Goal: Task Accomplishment & Management: Complete application form

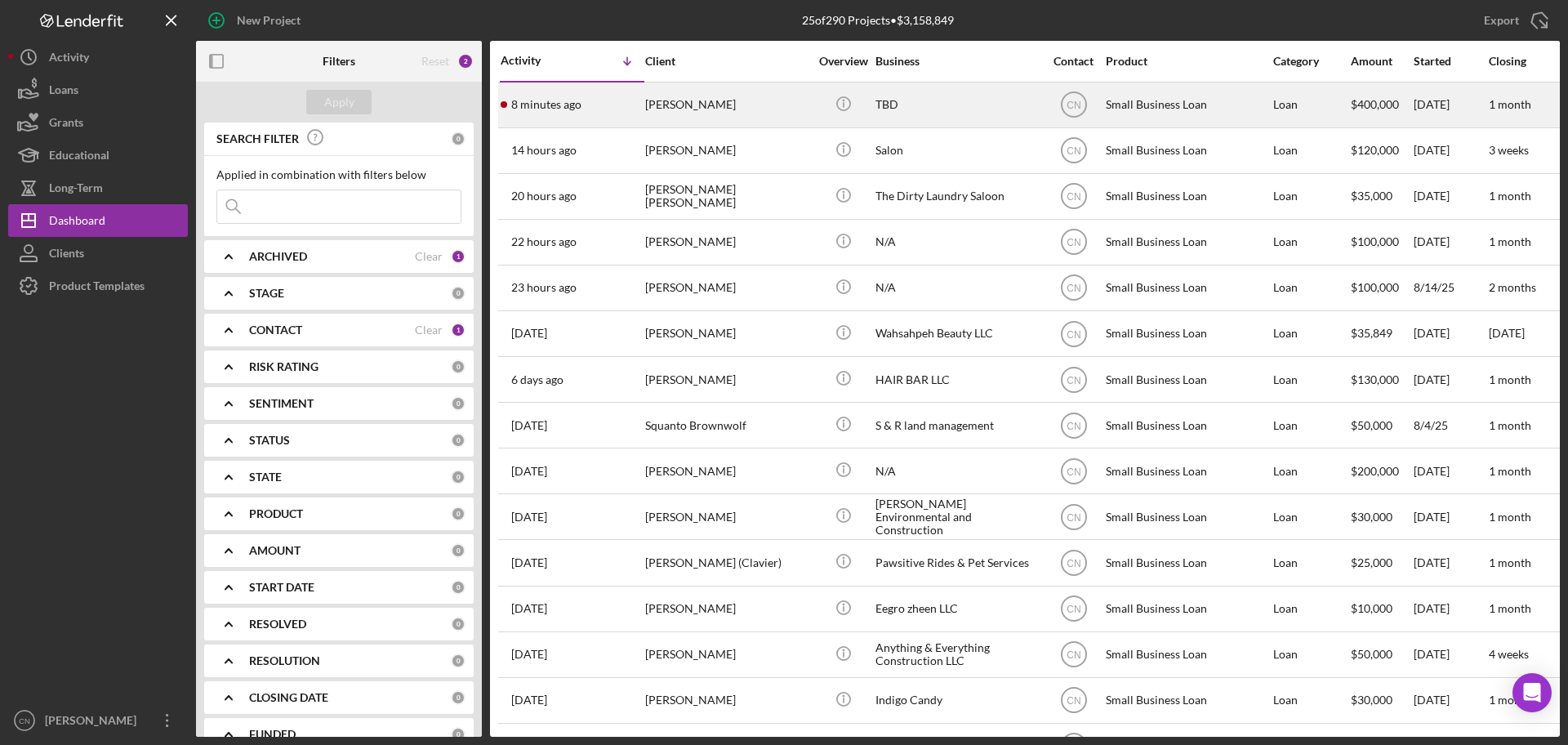
click at [653, 90] on div "[PERSON_NAME]" at bounding box center [726, 104] width 163 height 43
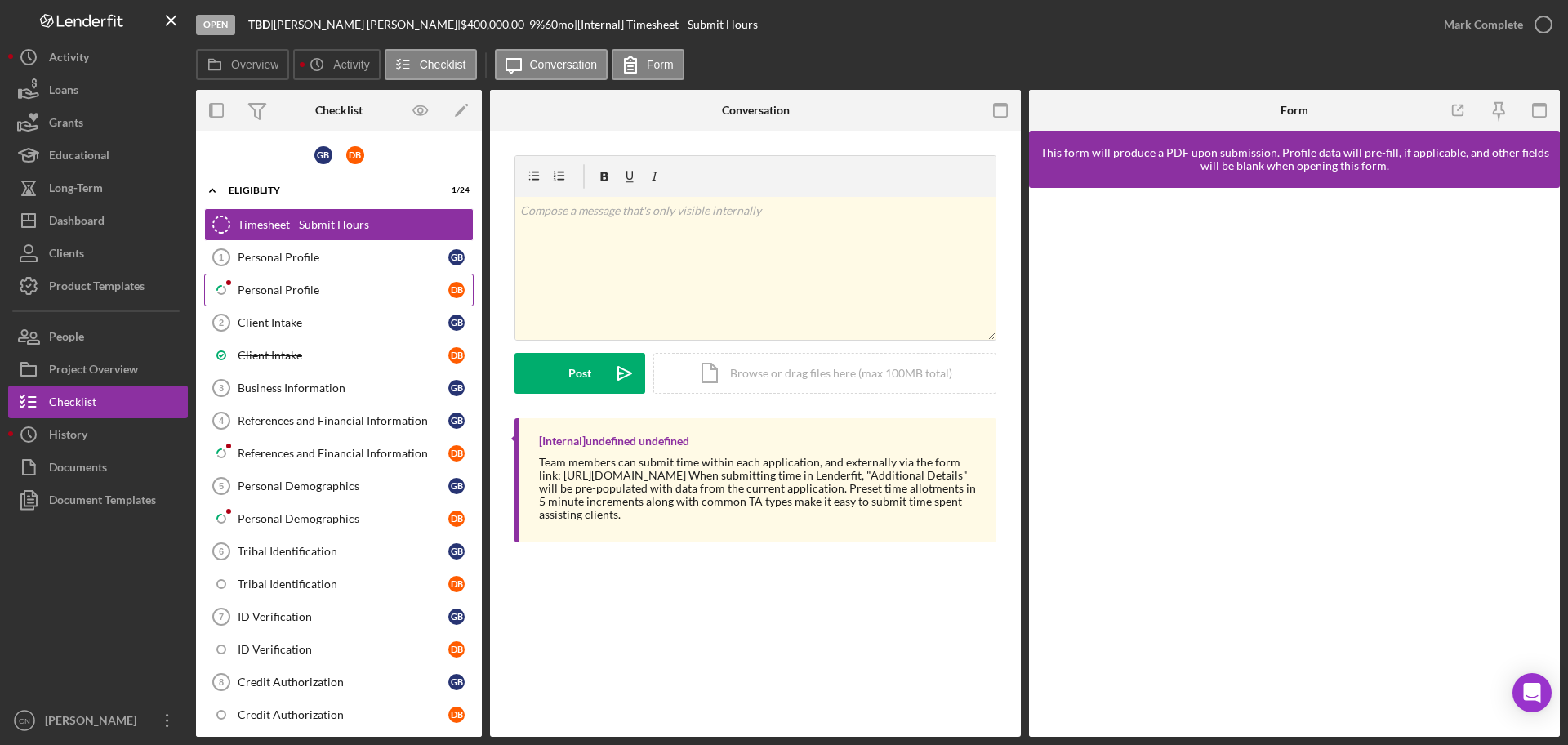
click at [286, 286] on div "Personal Profile" at bounding box center [343, 289] width 210 height 13
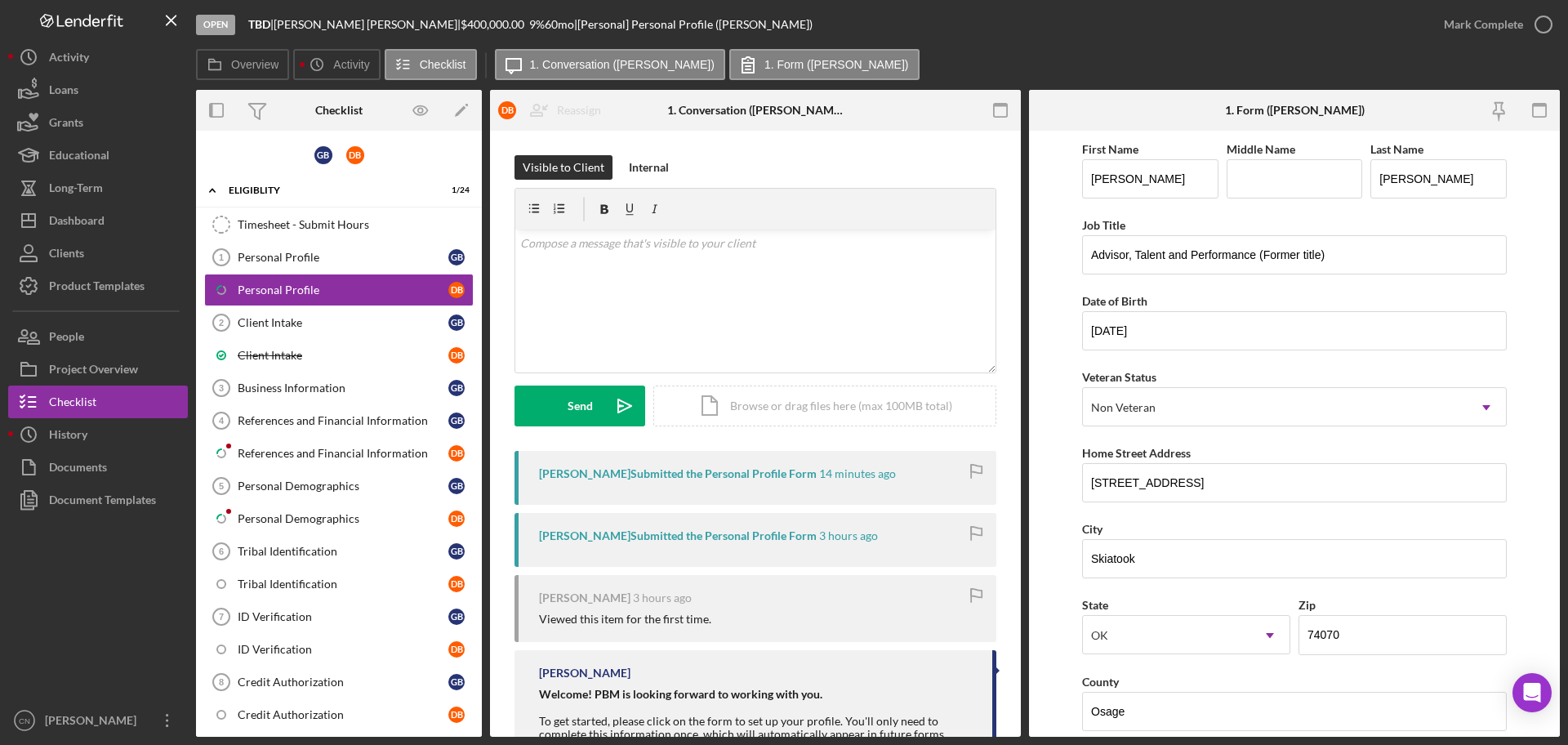
drag, startPoint x: 266, startPoint y: 451, endPoint x: 865, endPoint y: 441, distance: 599.1
click at [271, 450] on div "References and Financial Information" at bounding box center [343, 453] width 210 height 13
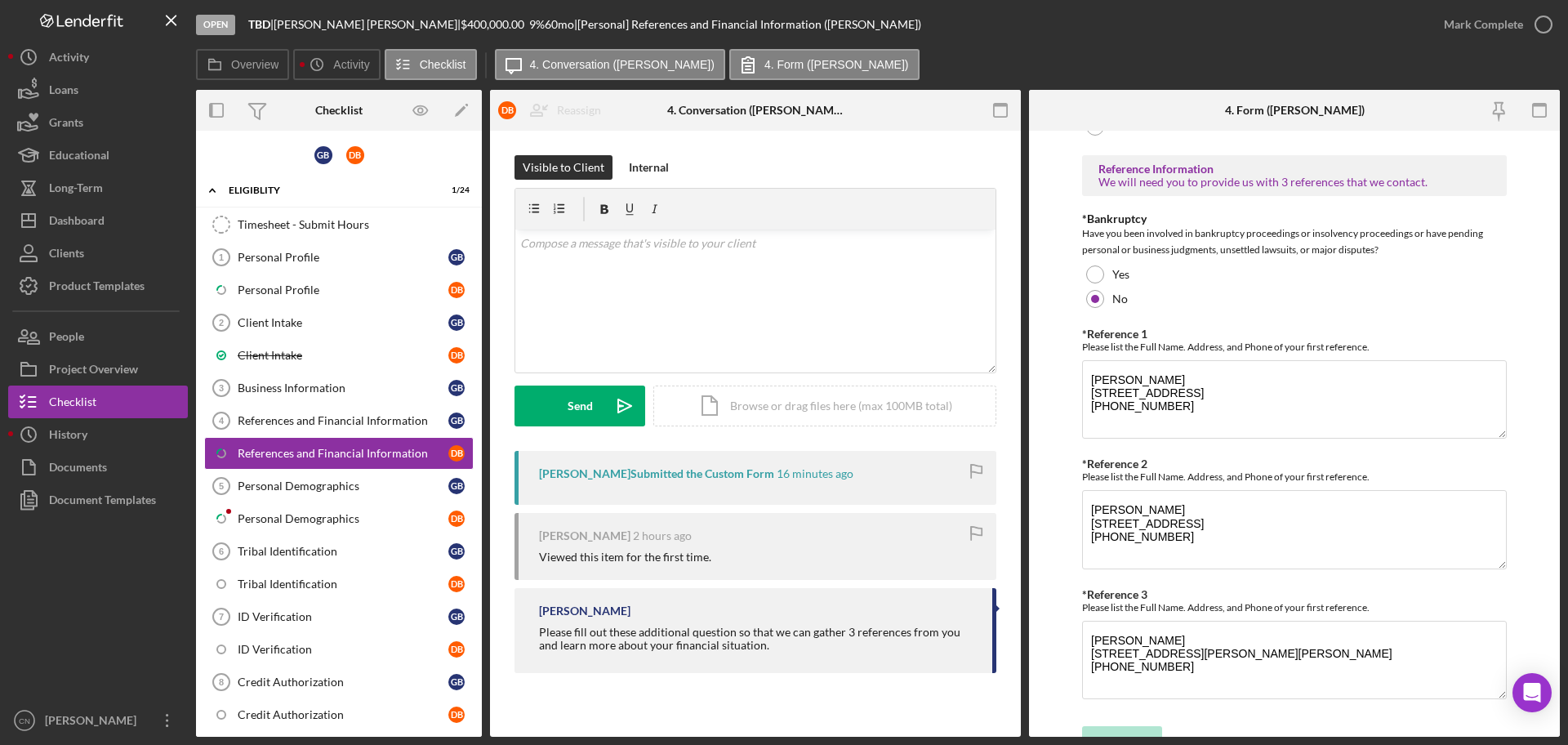
scroll to position [561, 0]
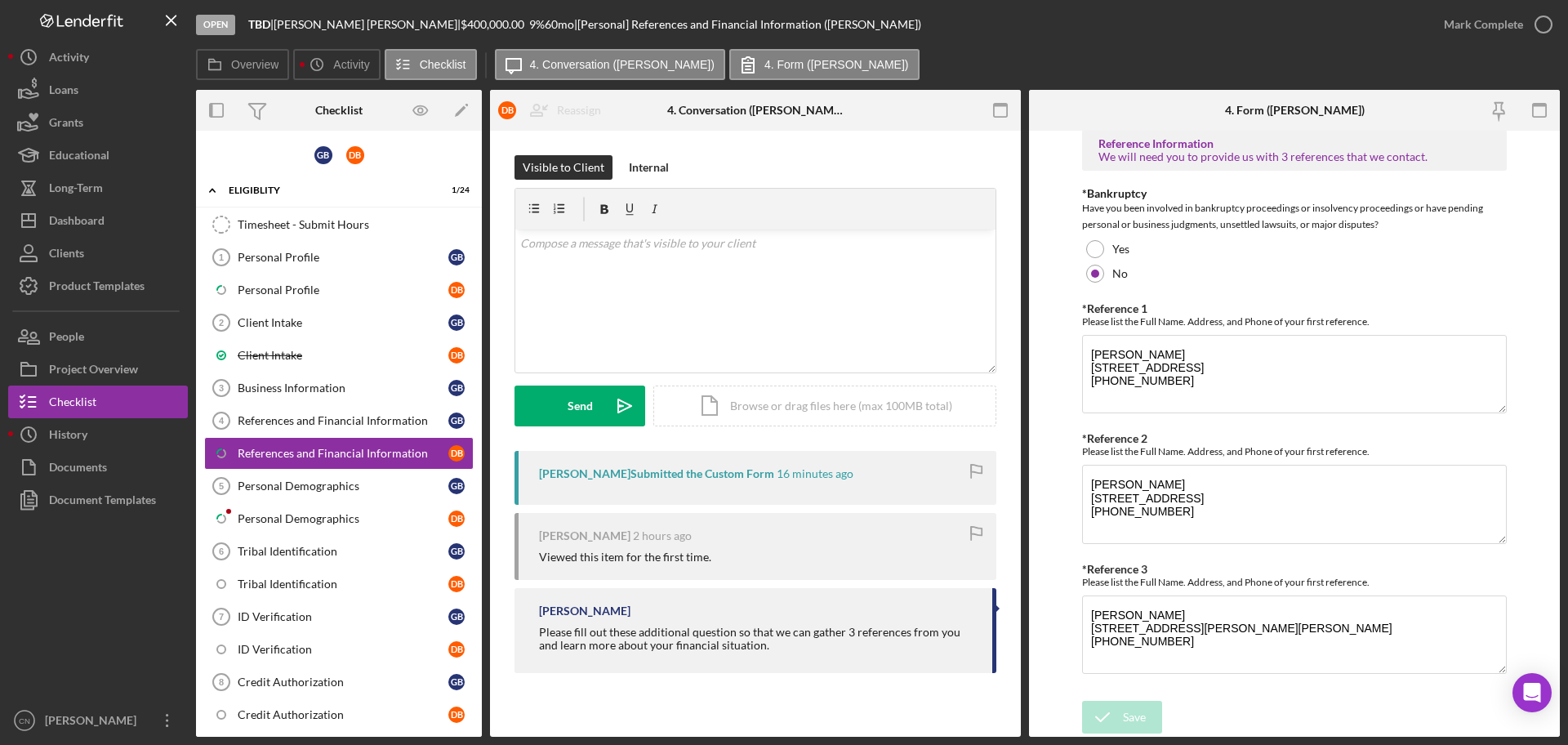
drag, startPoint x: 1537, startPoint y: 23, endPoint x: 1364, endPoint y: 72, distance: 179.8
click at [0, 0] on icon "button" at bounding box center [0, 0] width 0 height 0
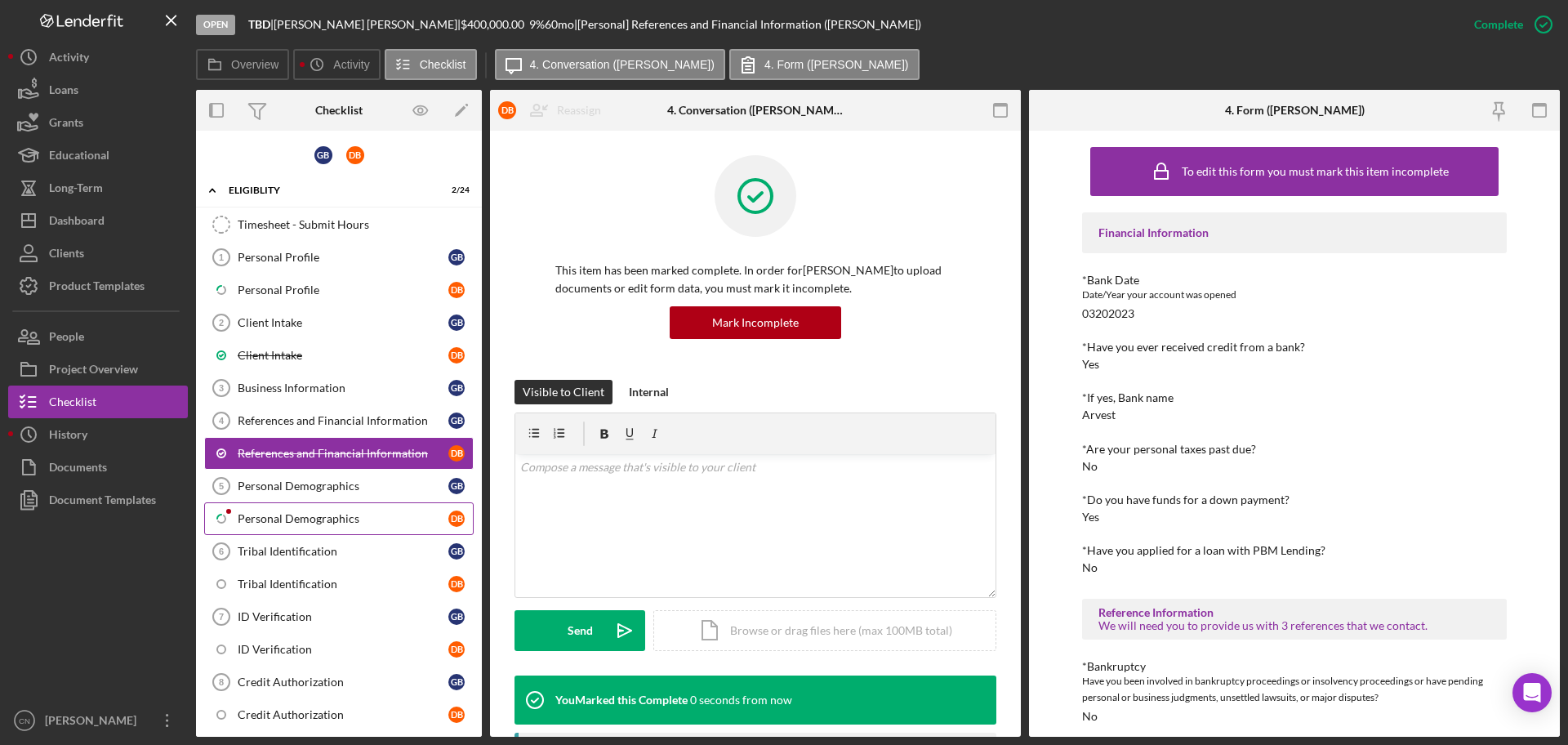
click at [272, 510] on link "Icon/Checklist Item Sub Partial Personal Demographics D B" at bounding box center [339, 518] width 270 height 32
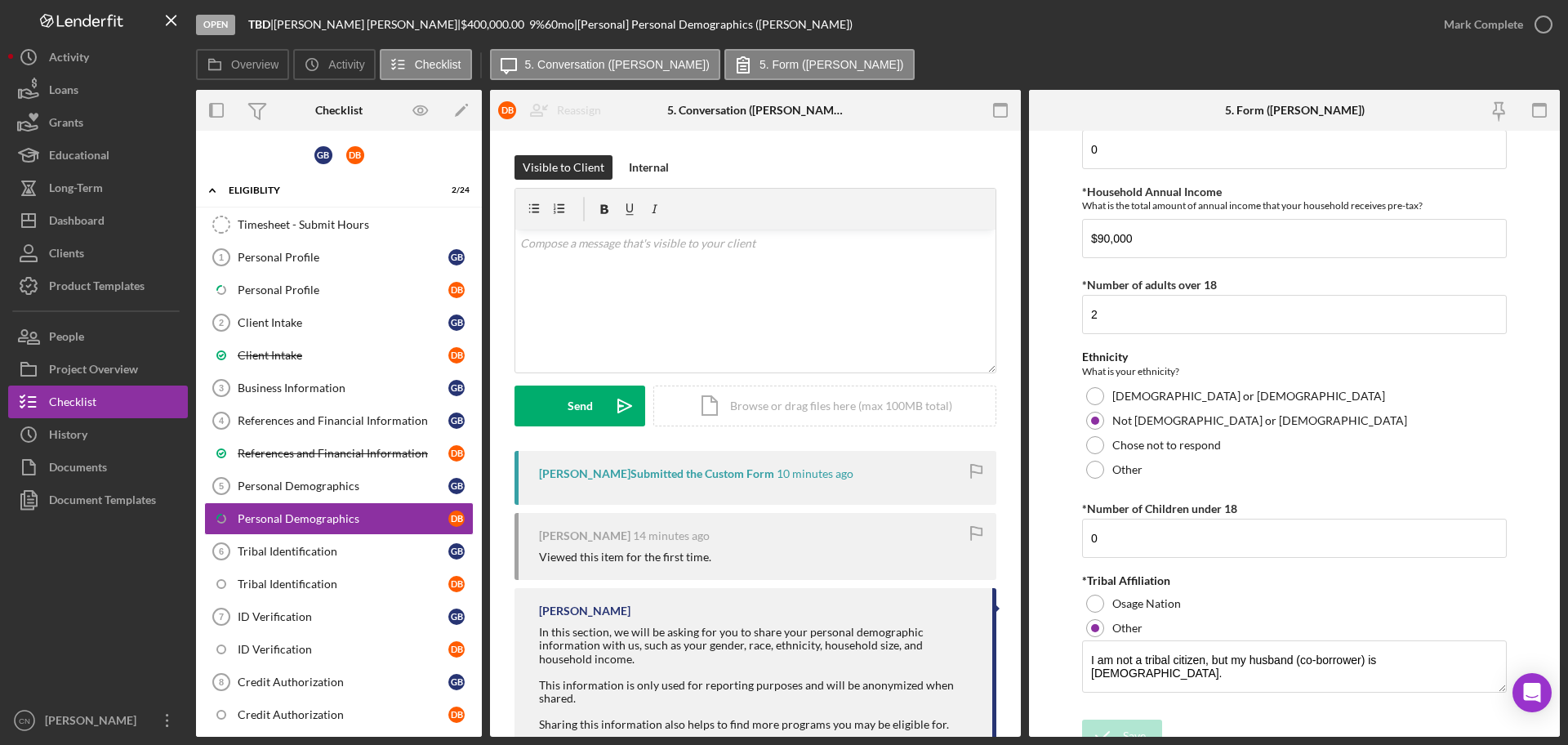
scroll to position [786, 0]
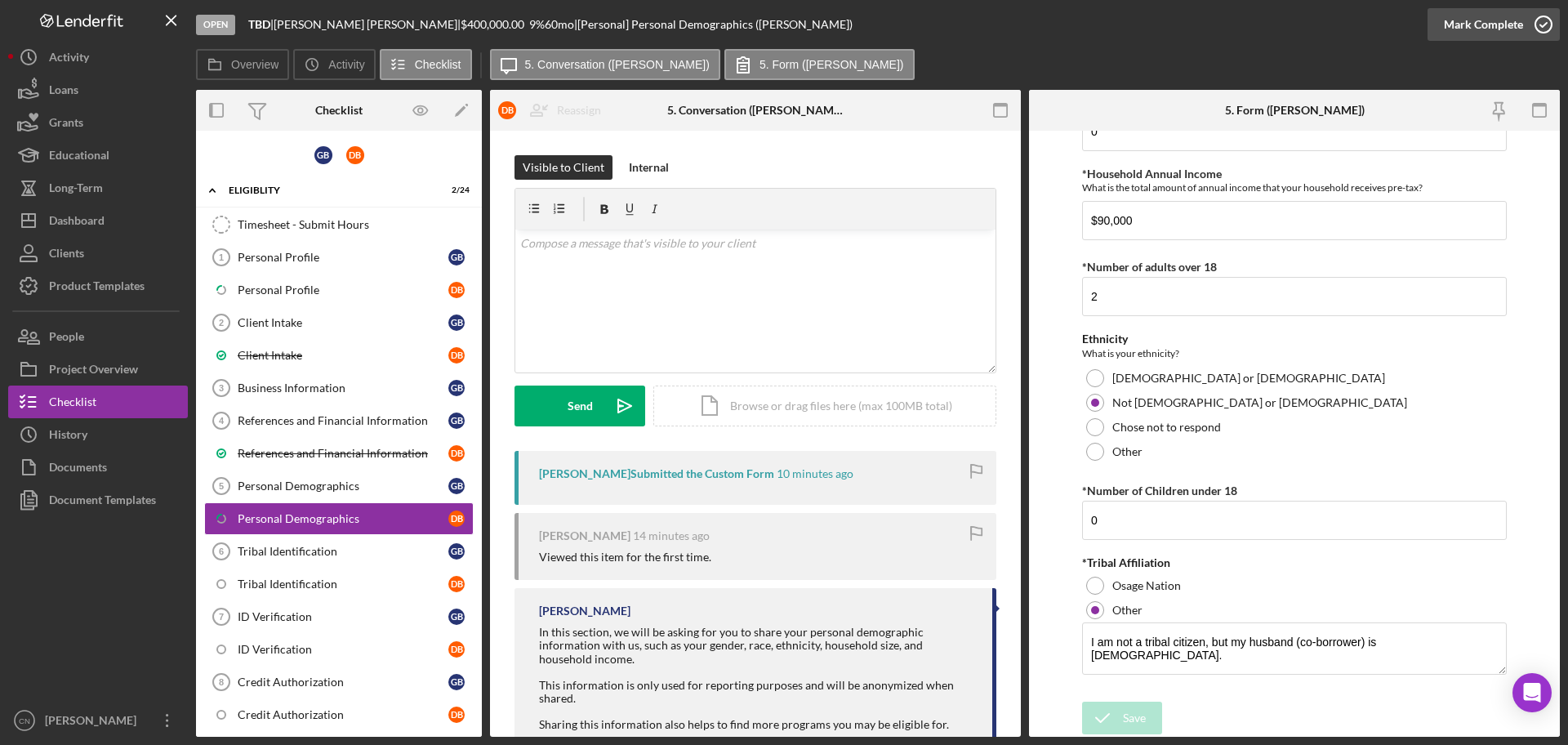
click at [1542, 24] on icon "button" at bounding box center [1543, 25] width 41 height 41
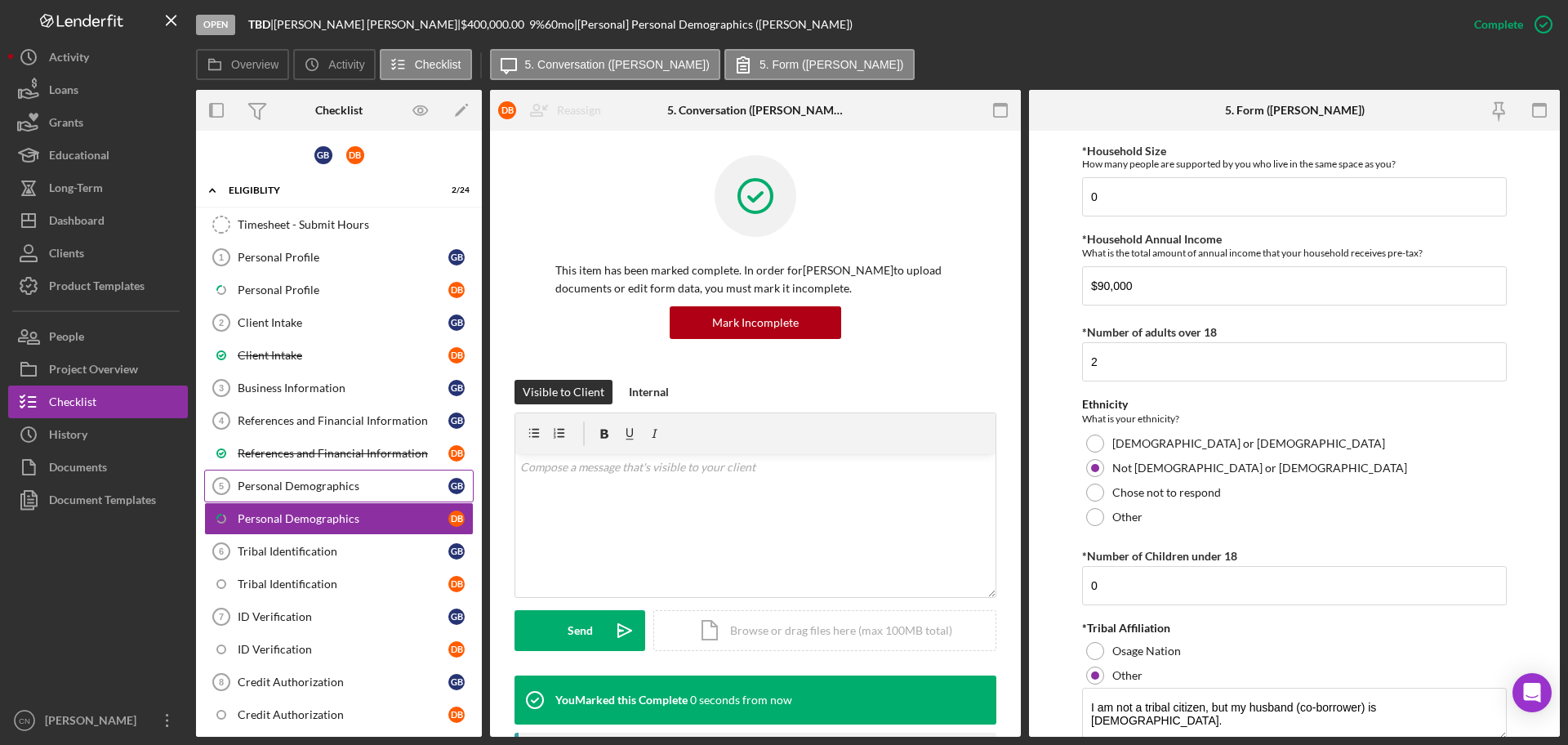
scroll to position [851, 0]
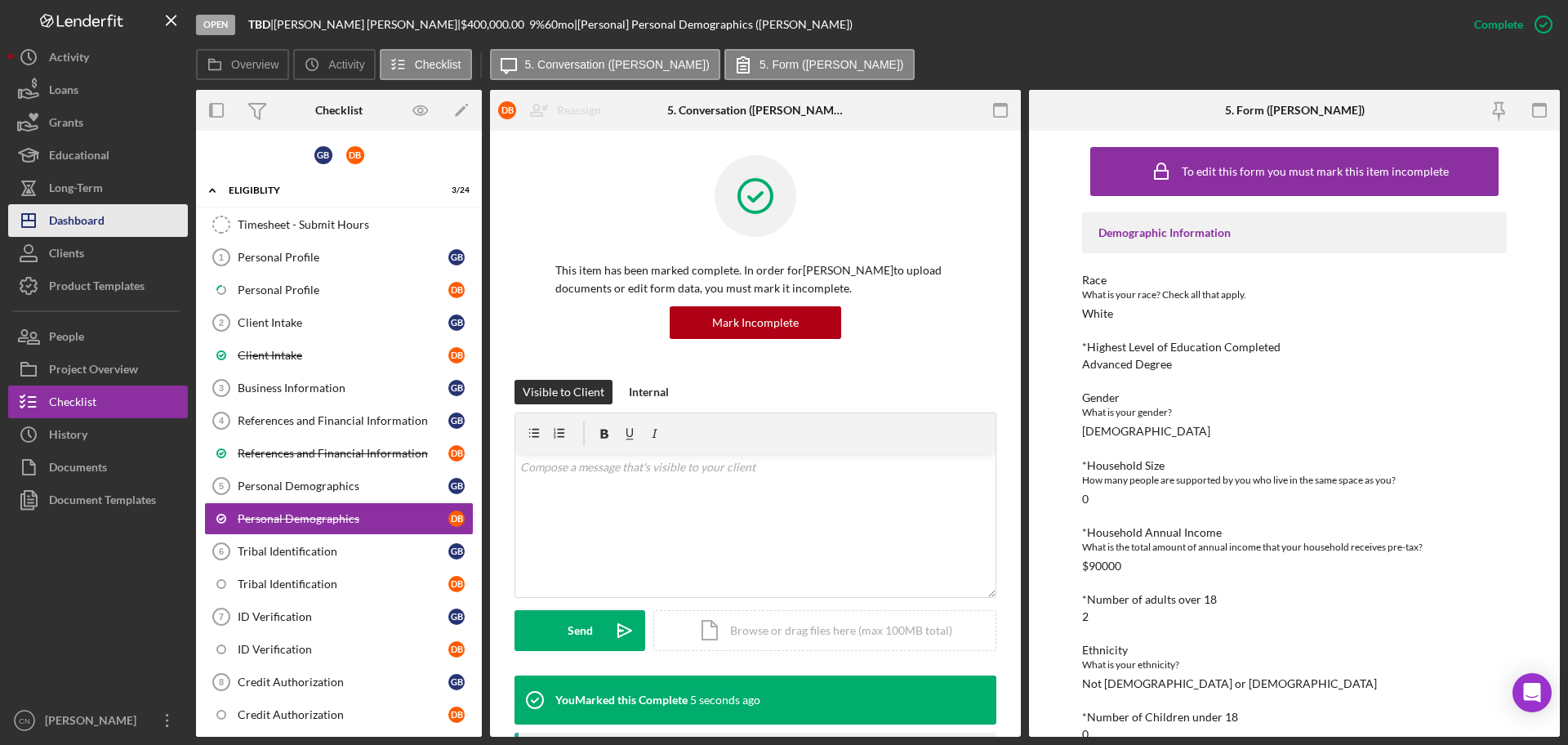
click at [83, 215] on div "Dashboard" at bounding box center [76, 223] width 55 height 37
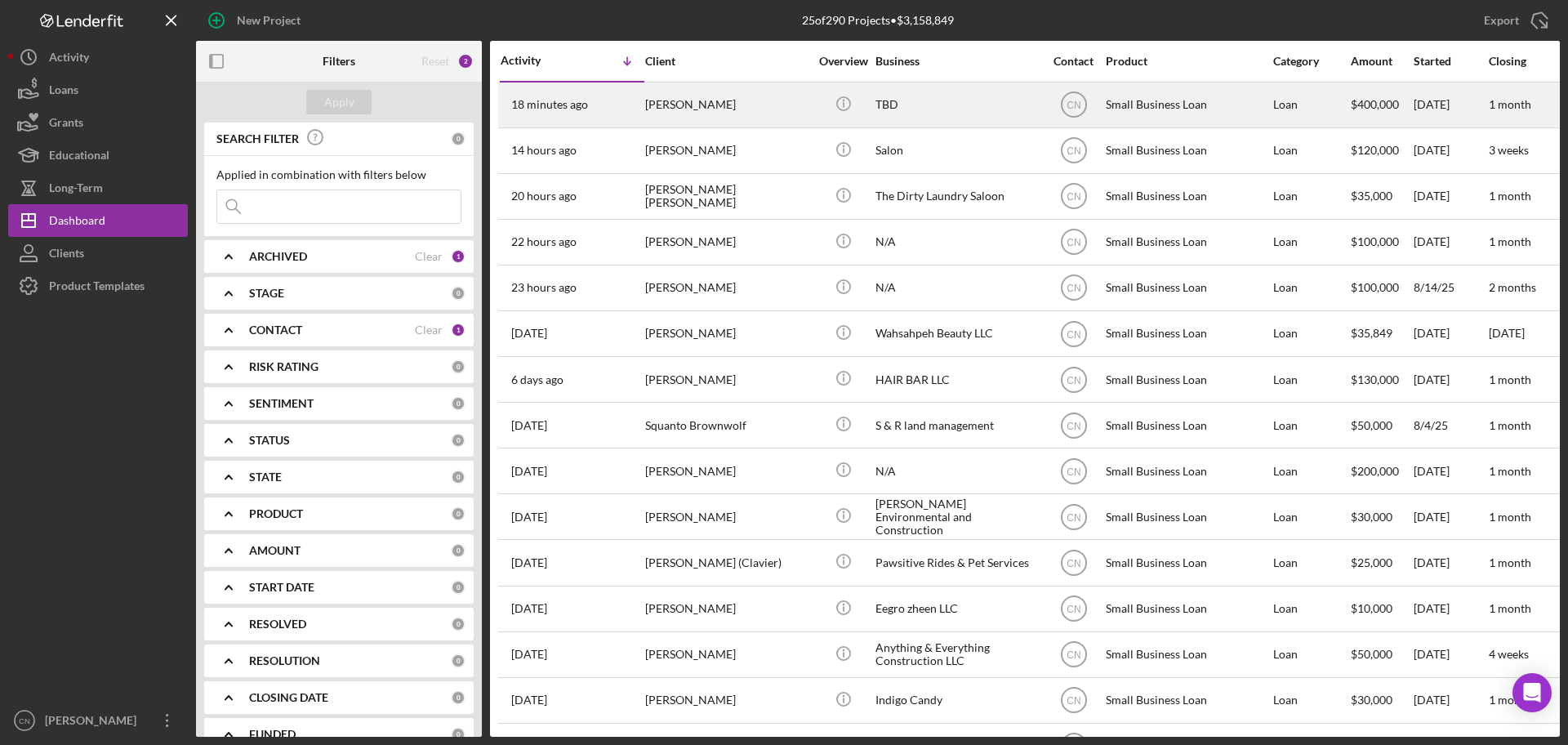
click at [682, 103] on div "[PERSON_NAME]" at bounding box center [726, 104] width 163 height 43
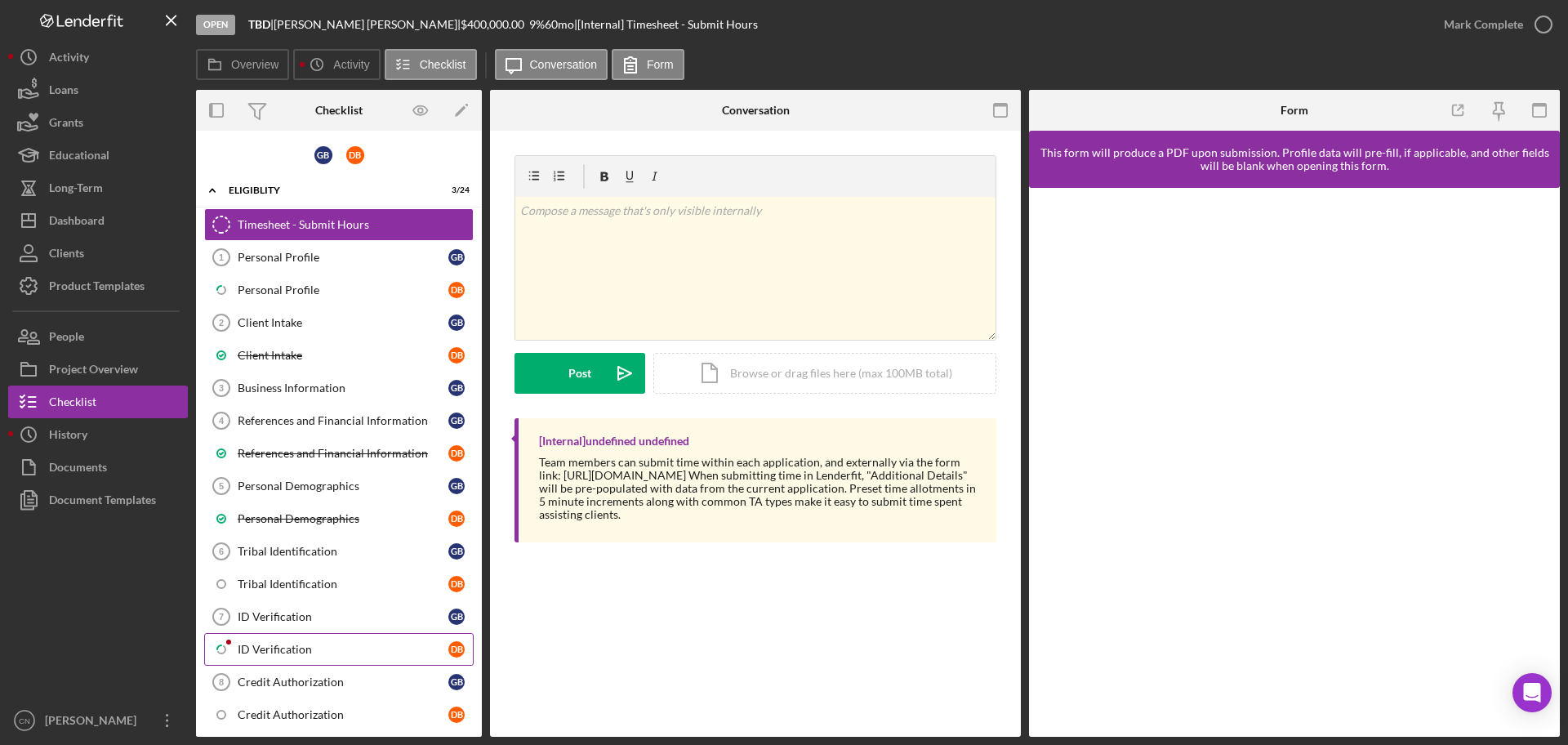
click at [294, 644] on div "ID Verification" at bounding box center [343, 649] width 210 height 13
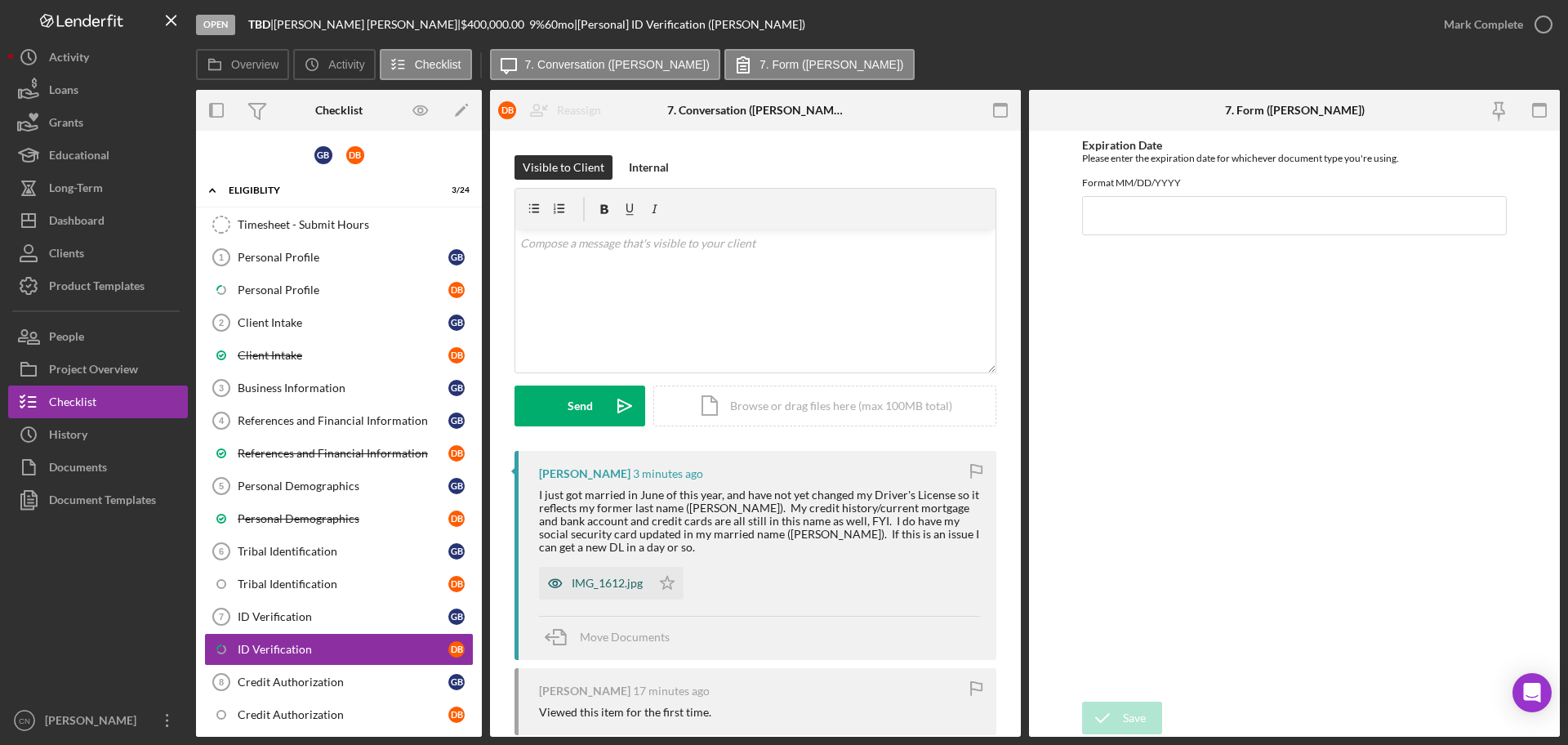
click at [611, 582] on div "IMG_1612.jpg" at bounding box center [606, 583] width 71 height 13
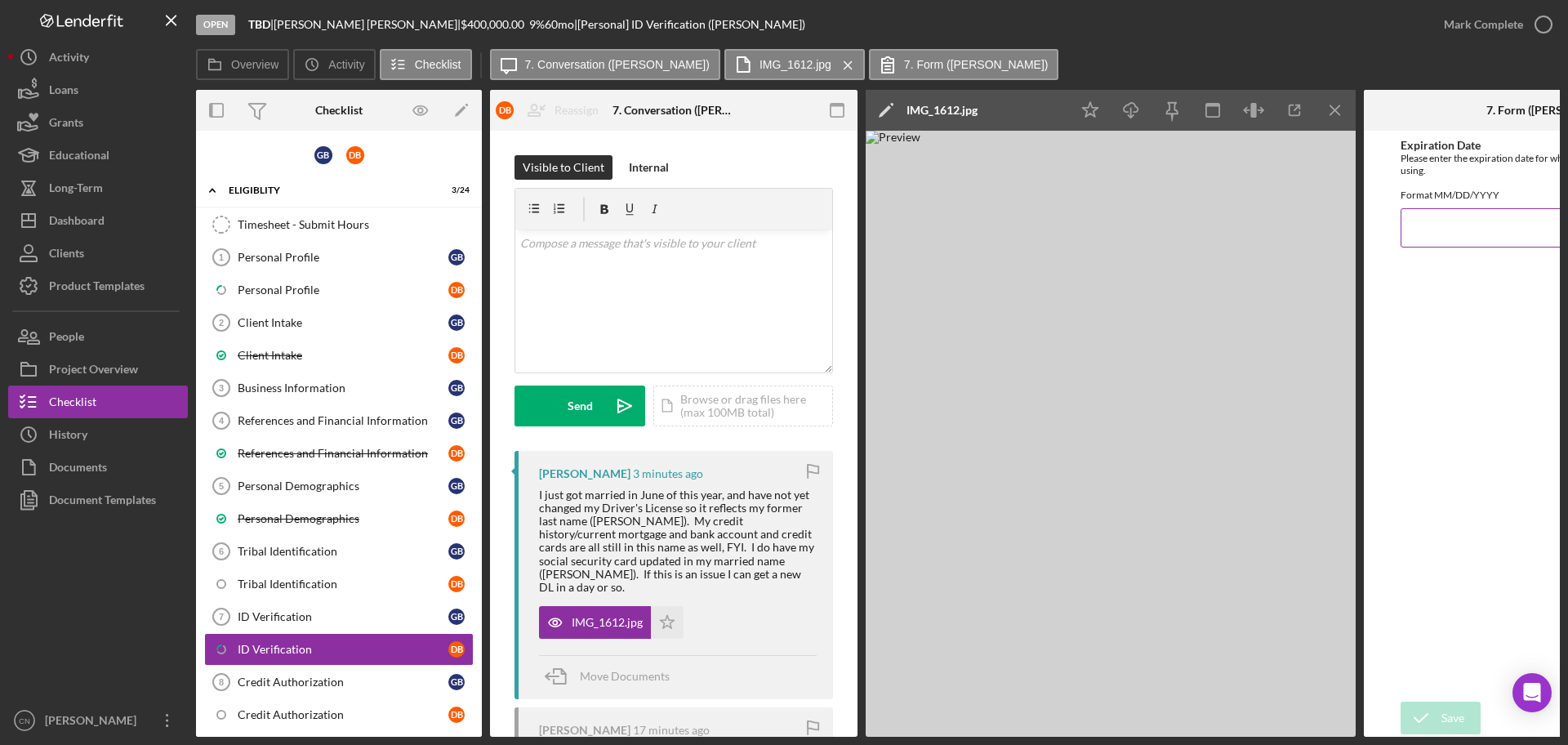
click at [1416, 247] on input "Expiration Date" at bounding box center [1547, 228] width 294 height 39
type input "[DATE]"
click at [1466, 706] on button "Save" at bounding box center [1439, 718] width 80 height 32
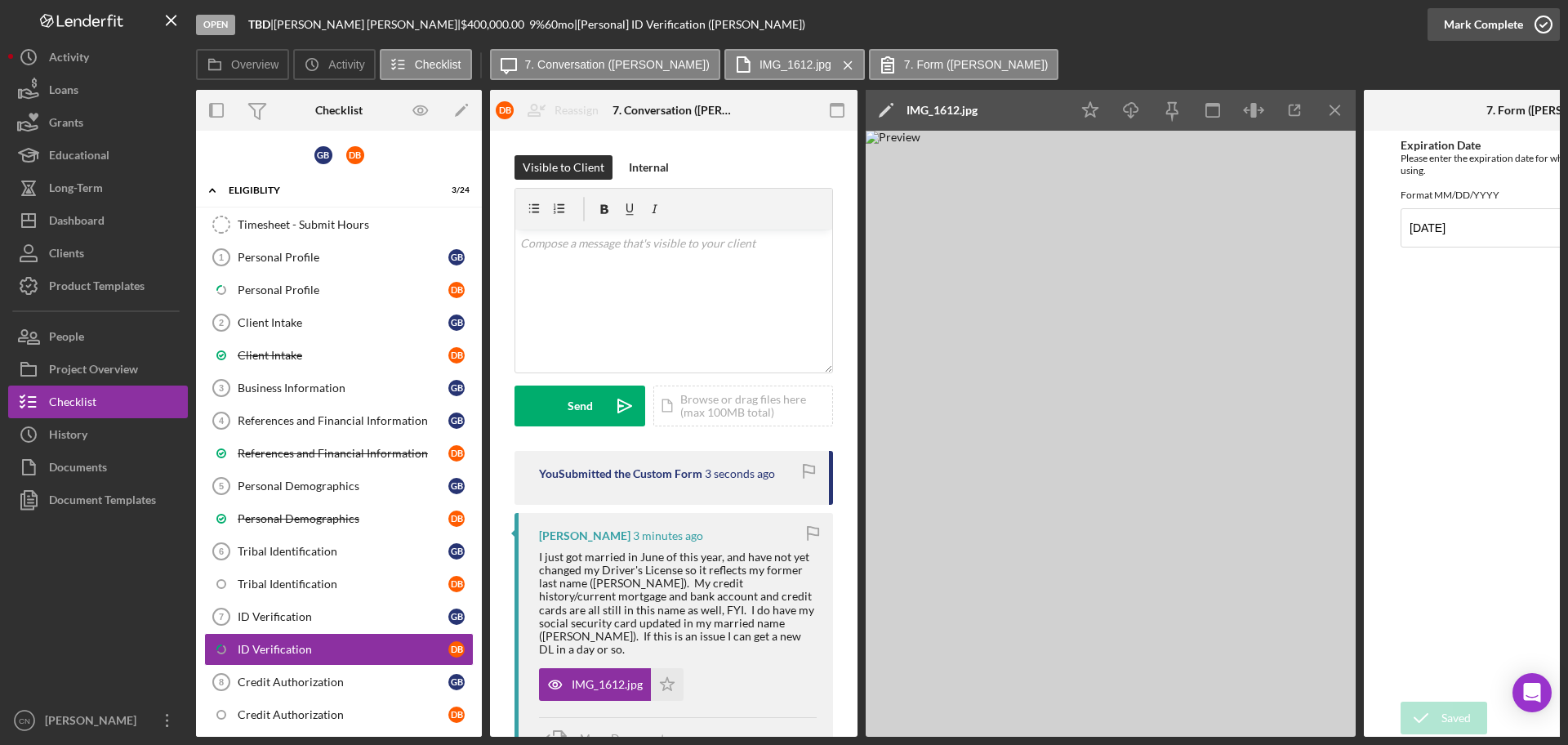
click at [1535, 25] on icon "button" at bounding box center [1543, 25] width 41 height 41
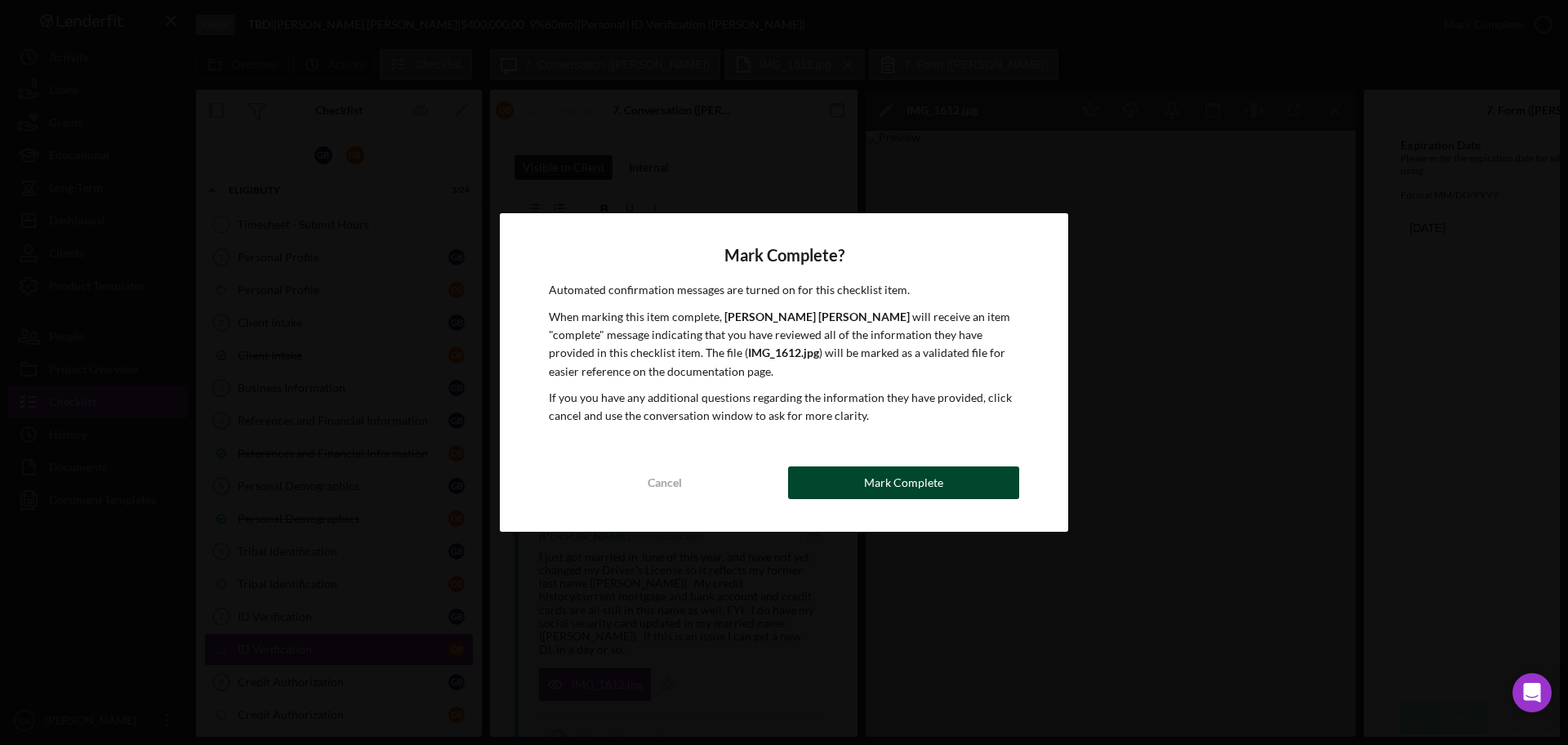
click at [894, 473] on div "Mark Complete" at bounding box center [903, 482] width 79 height 32
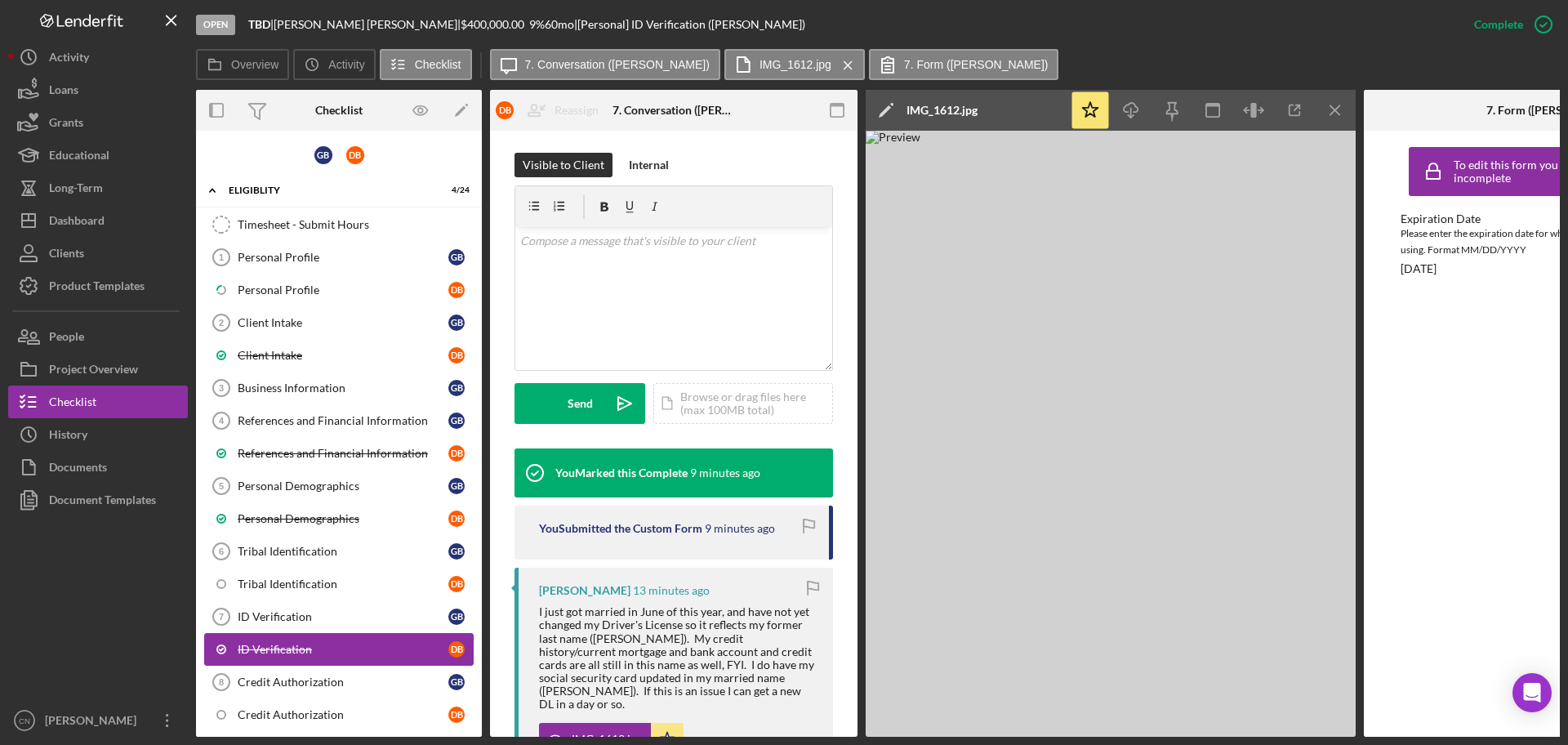
scroll to position [163, 0]
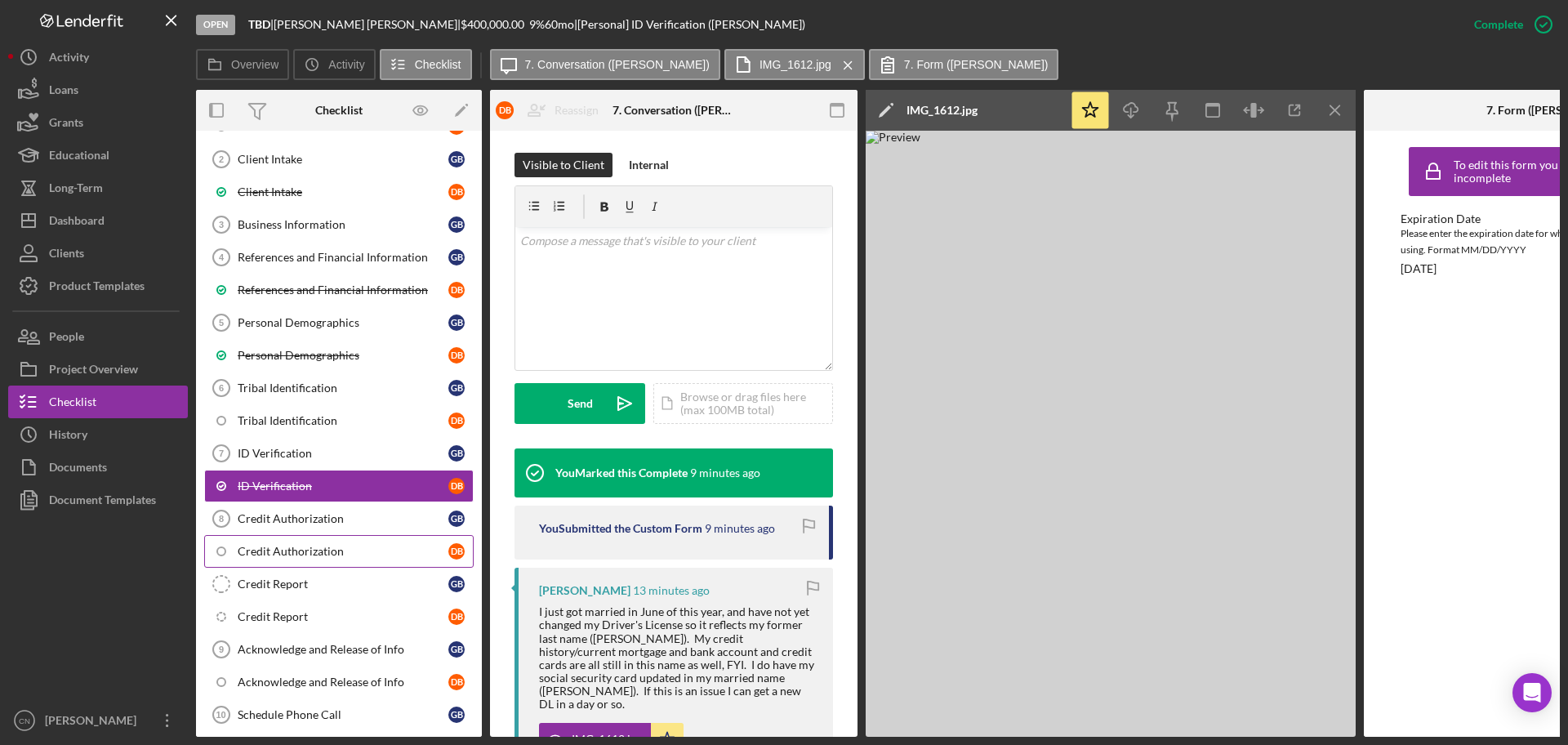
click at [273, 548] on div "Credit Authorization" at bounding box center [343, 551] width 210 height 13
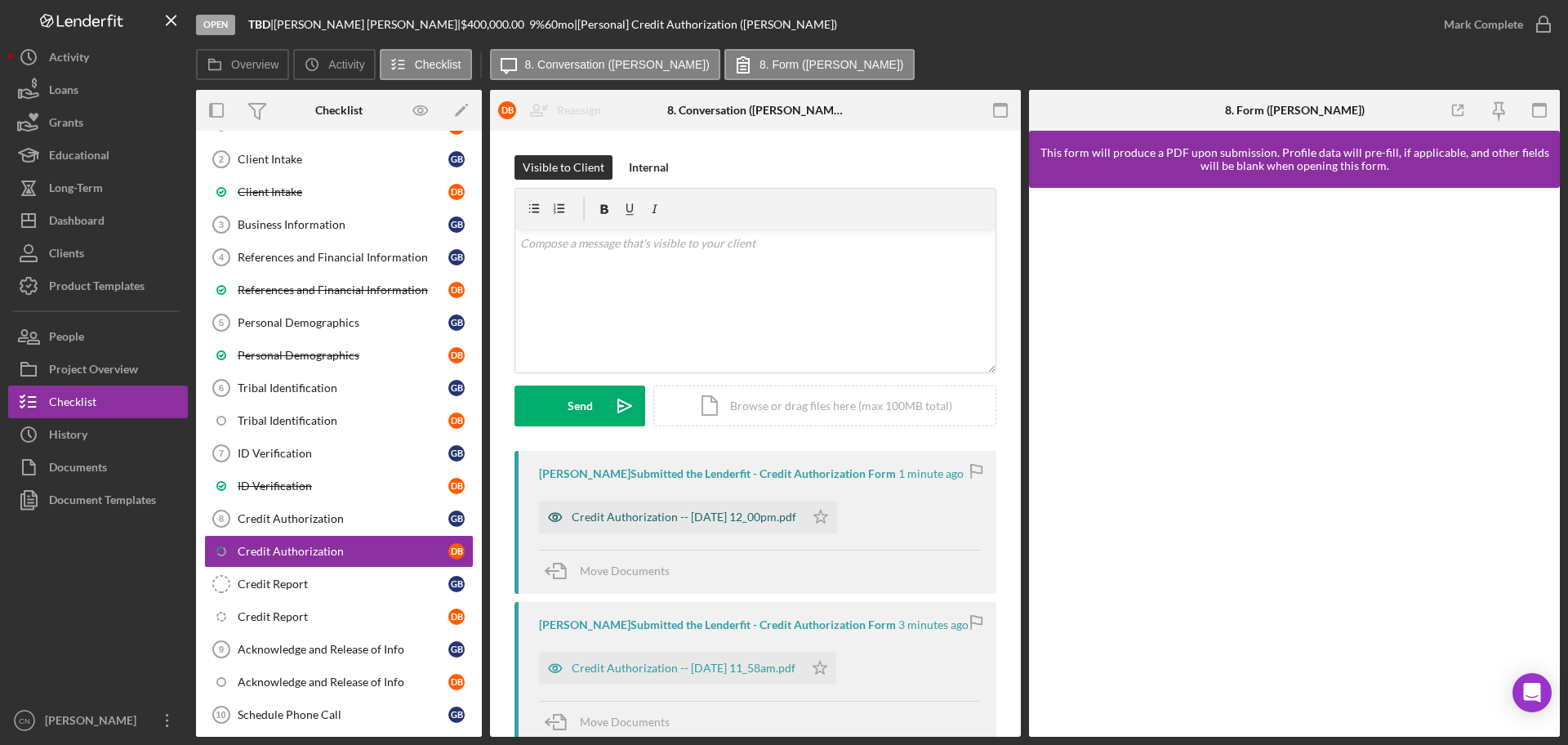
click at [681, 509] on div "Credit Authorization -- [DATE] 12_00pm.pdf" at bounding box center [671, 516] width 265 height 32
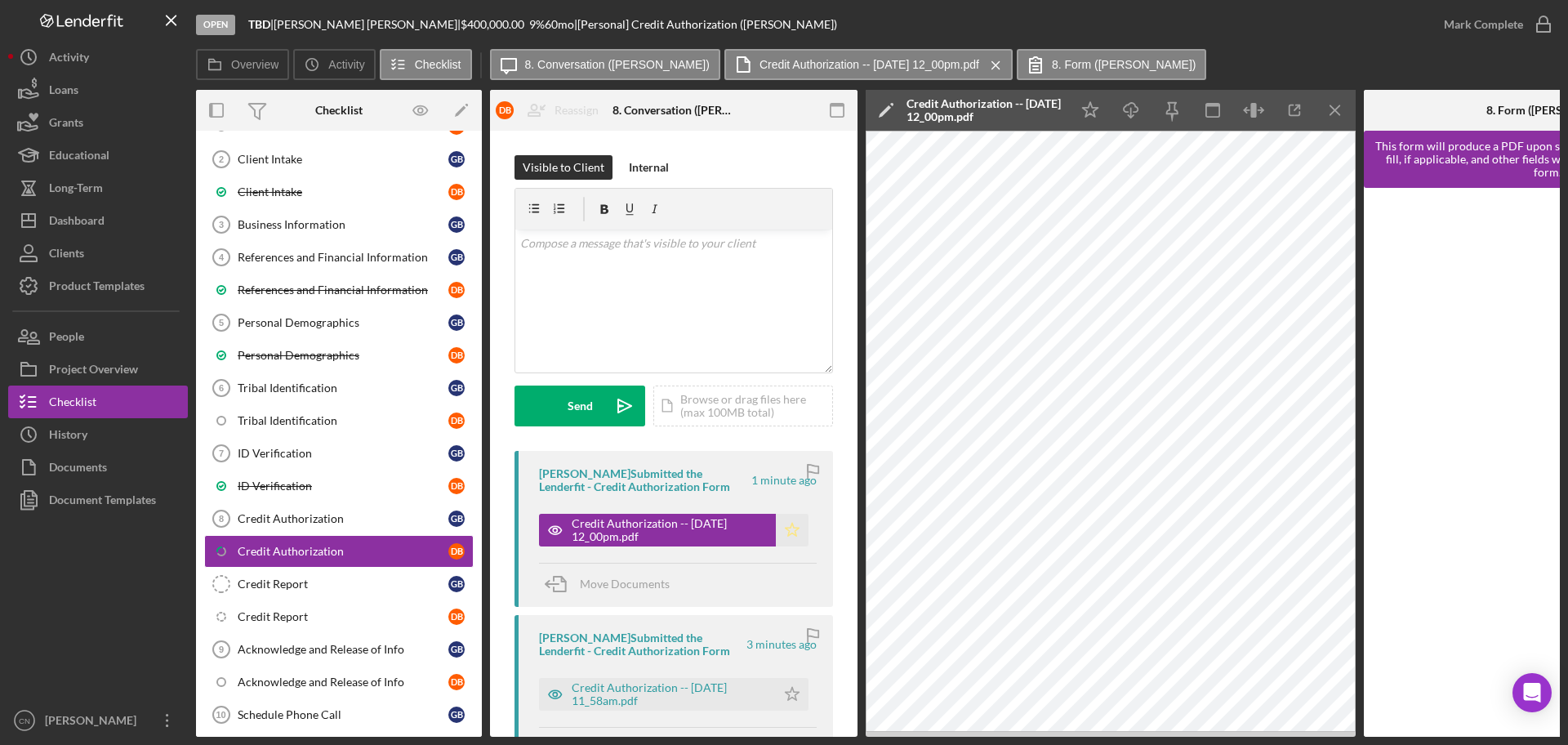
click at [787, 535] on icon "Icon/Star" at bounding box center [791, 529] width 32 height 32
click at [625, 686] on div "Credit Authorization -- [DATE] 11_58am.pdf" at bounding box center [669, 694] width 196 height 26
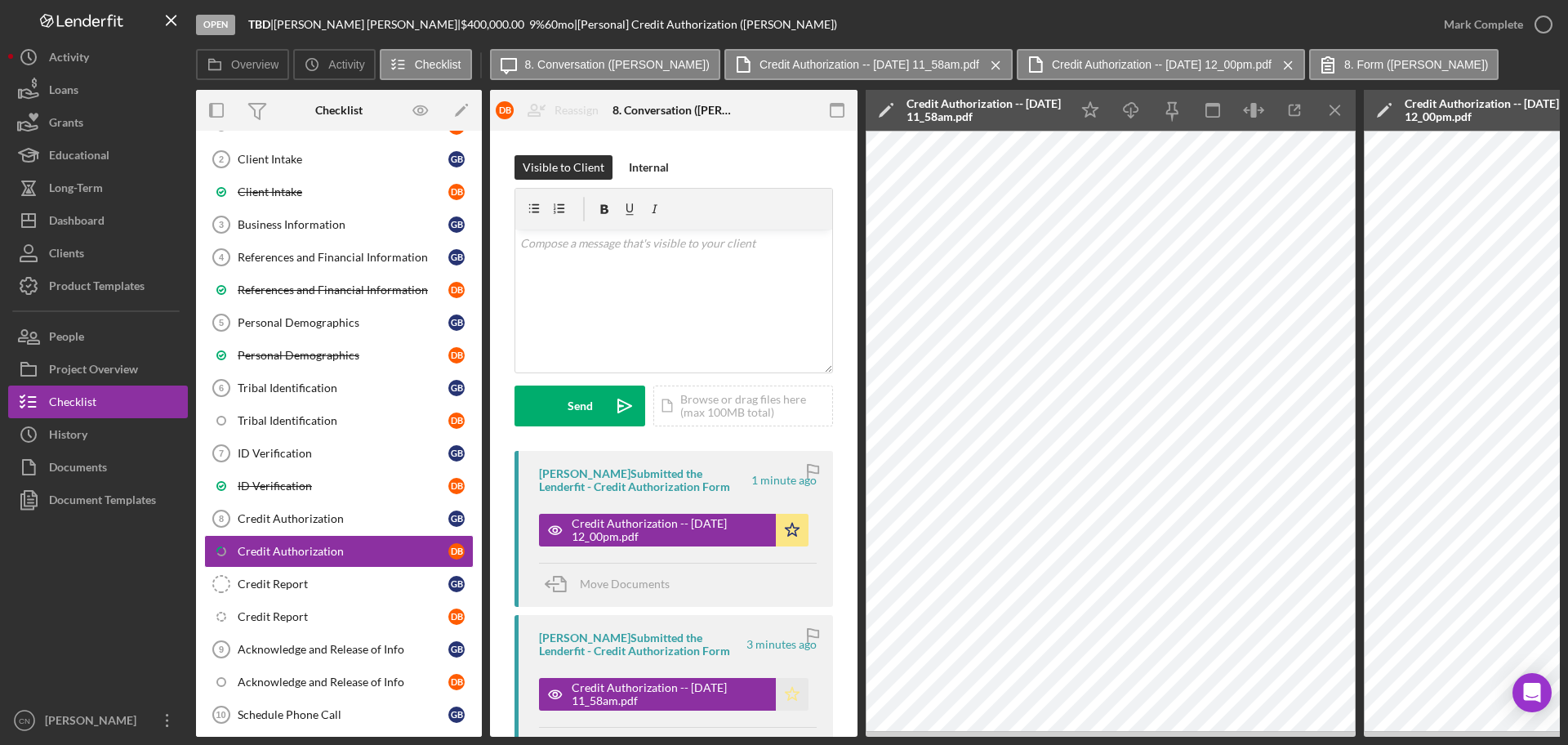
click at [787, 692] on icon "Icon/Star" at bounding box center [791, 694] width 32 height 32
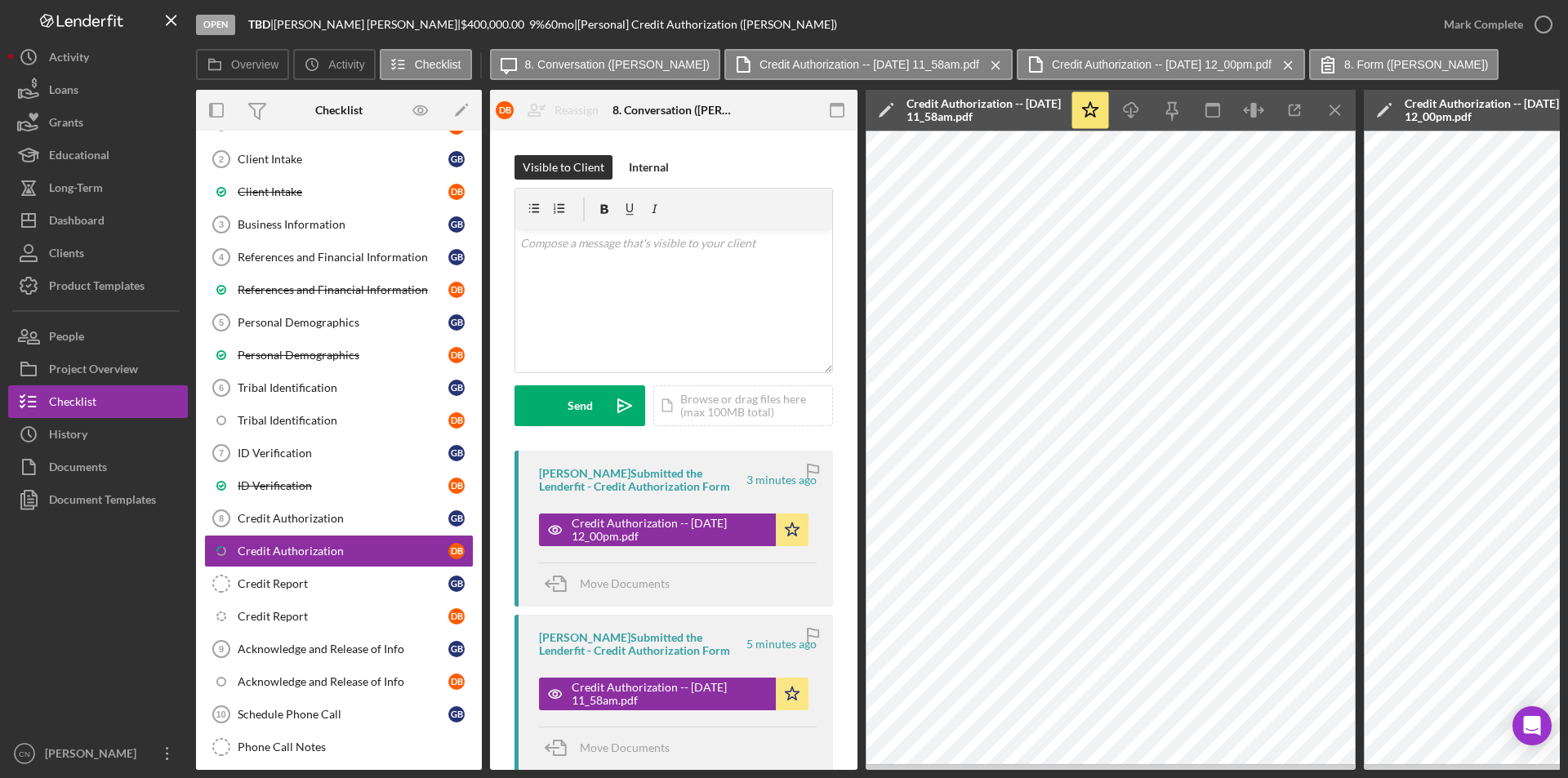
drag, startPoint x: 273, startPoint y: 475, endPoint x: 477, endPoint y: 465, distance: 204.2
click at [273, 476] on link "ID Verification D B" at bounding box center [339, 485] width 270 height 32
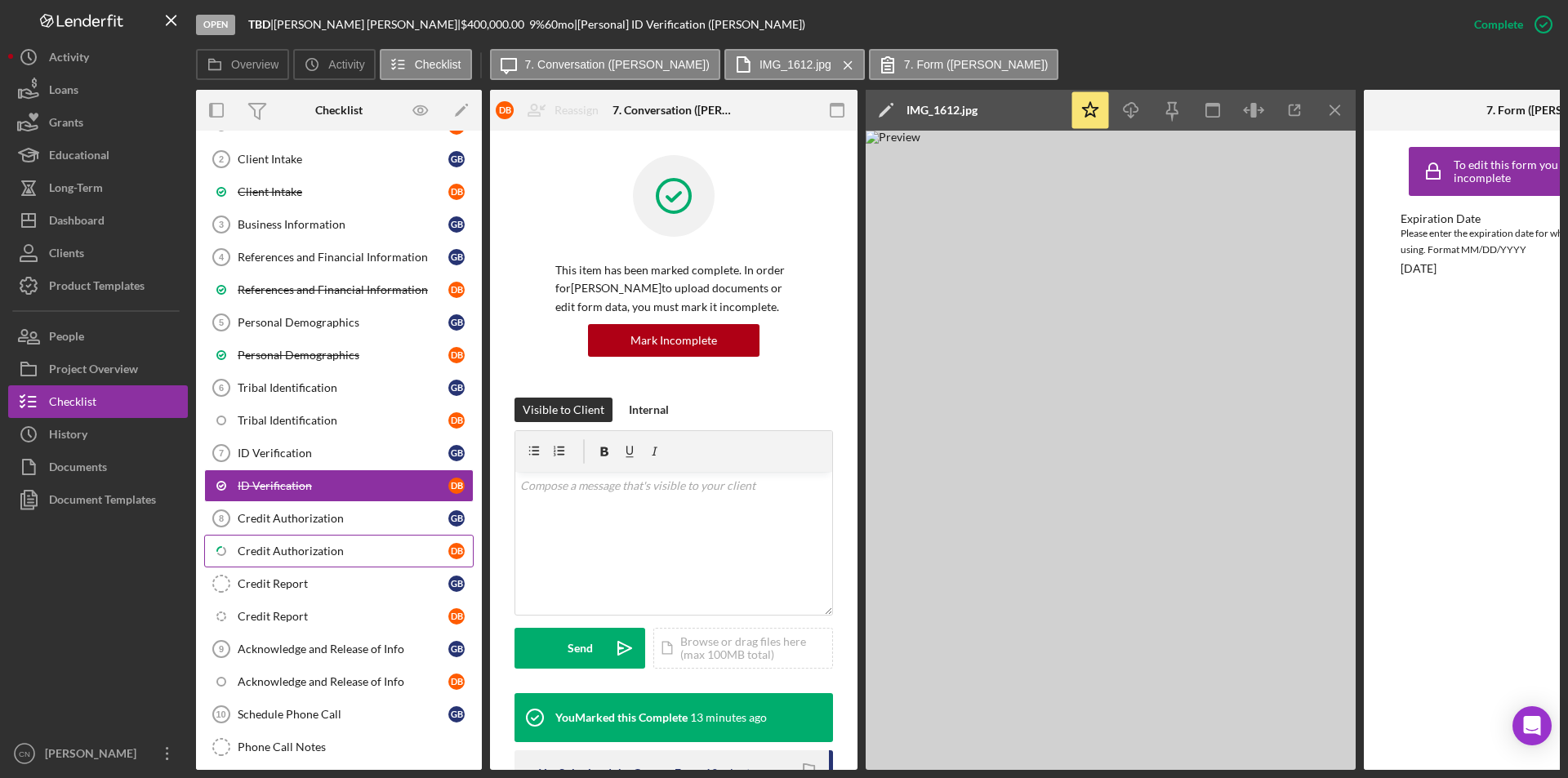
drag, startPoint x: 268, startPoint y: 543, endPoint x: 343, endPoint y: 542, distance: 75.0
click at [268, 543] on link "Icon/Checklist Item Sub Partial Credit Authorization D B" at bounding box center [339, 550] width 270 height 32
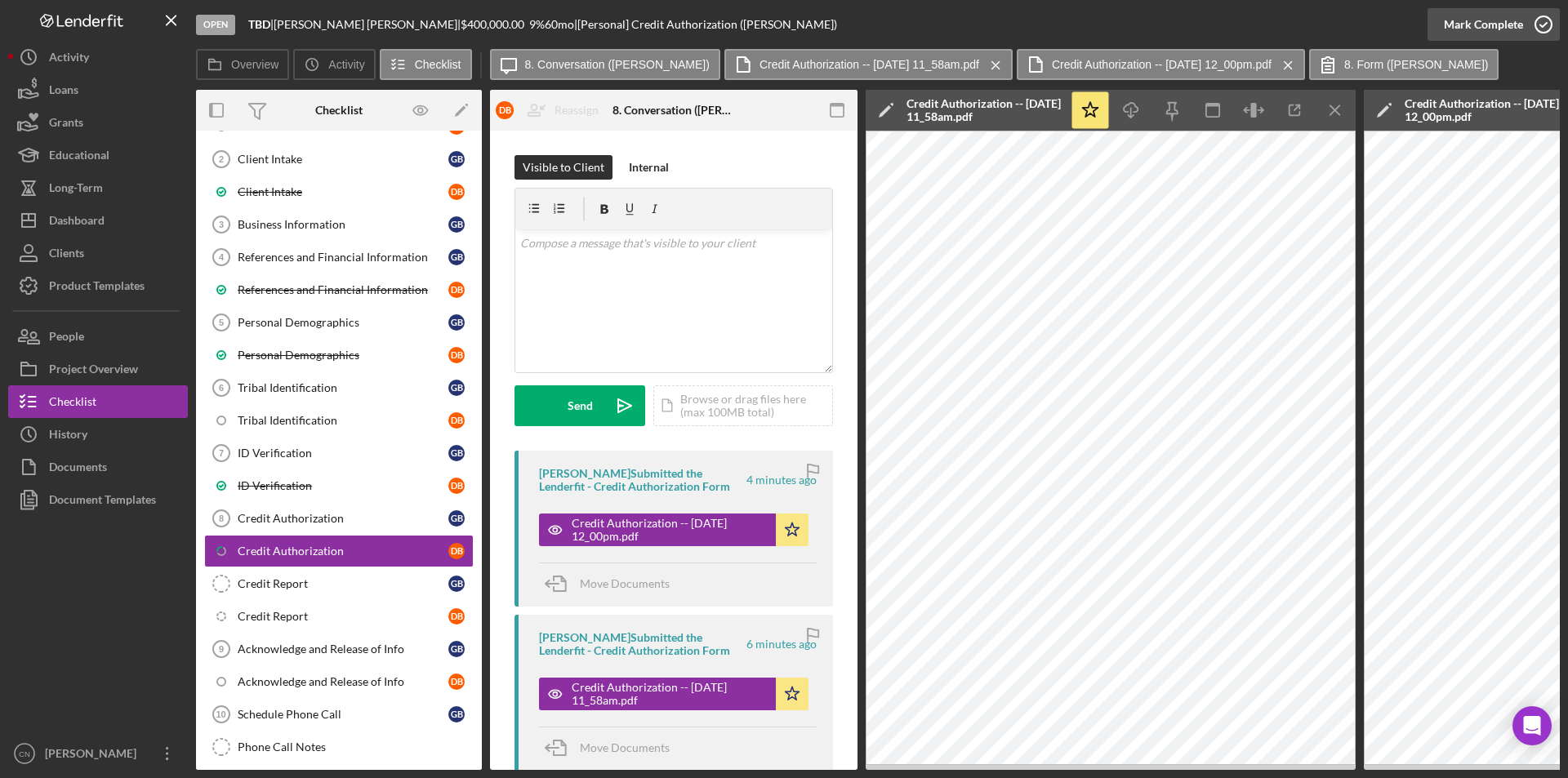
click at [1544, 23] on icon "button" at bounding box center [1543, 25] width 41 height 41
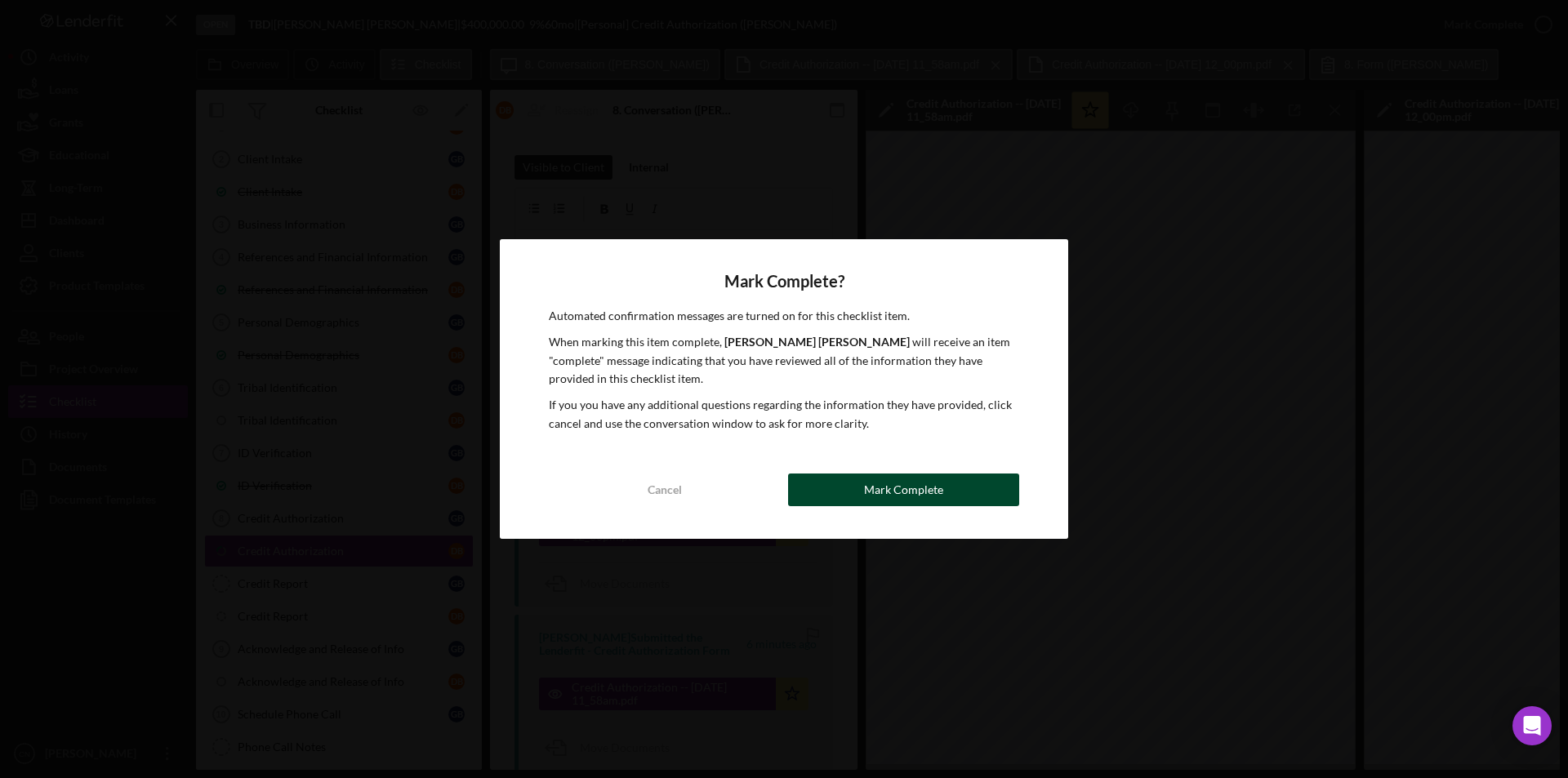
click at [893, 481] on div "Mark Complete" at bounding box center [903, 490] width 79 height 32
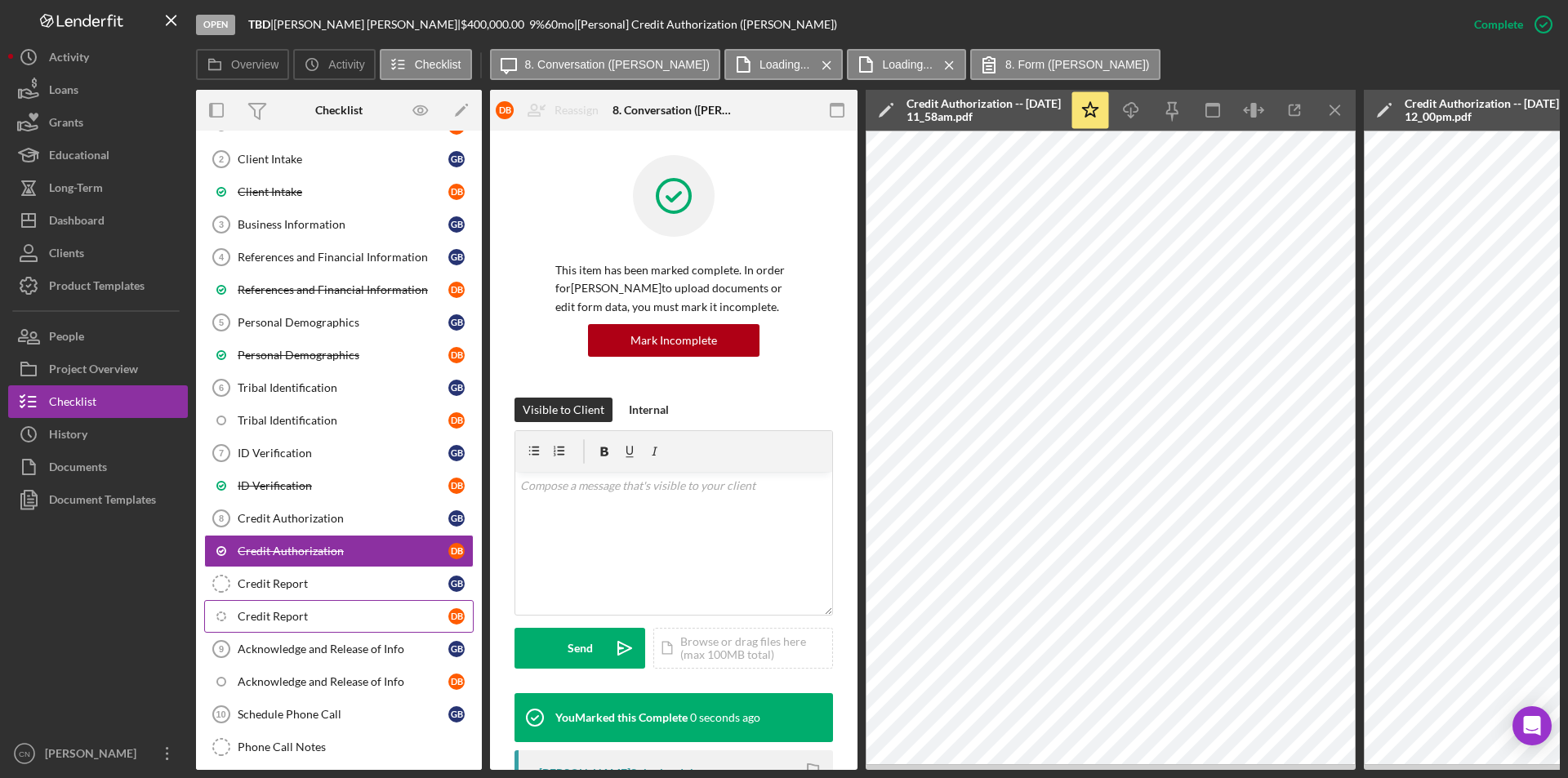
click at [254, 614] on div "Credit Report" at bounding box center [343, 616] width 210 height 13
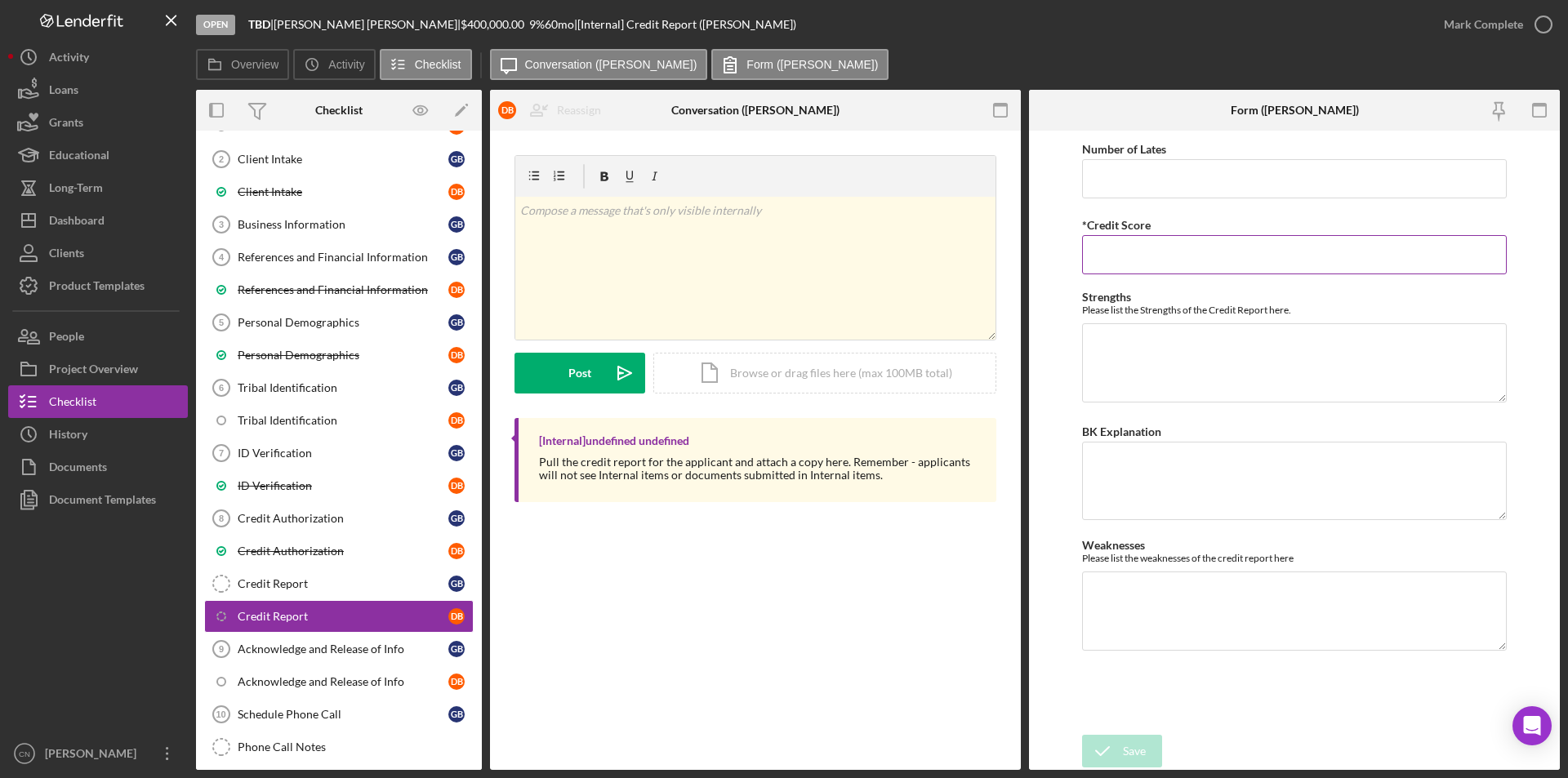
click at [1183, 258] on input "*Credit Score" at bounding box center [1294, 254] width 425 height 39
type input "779"
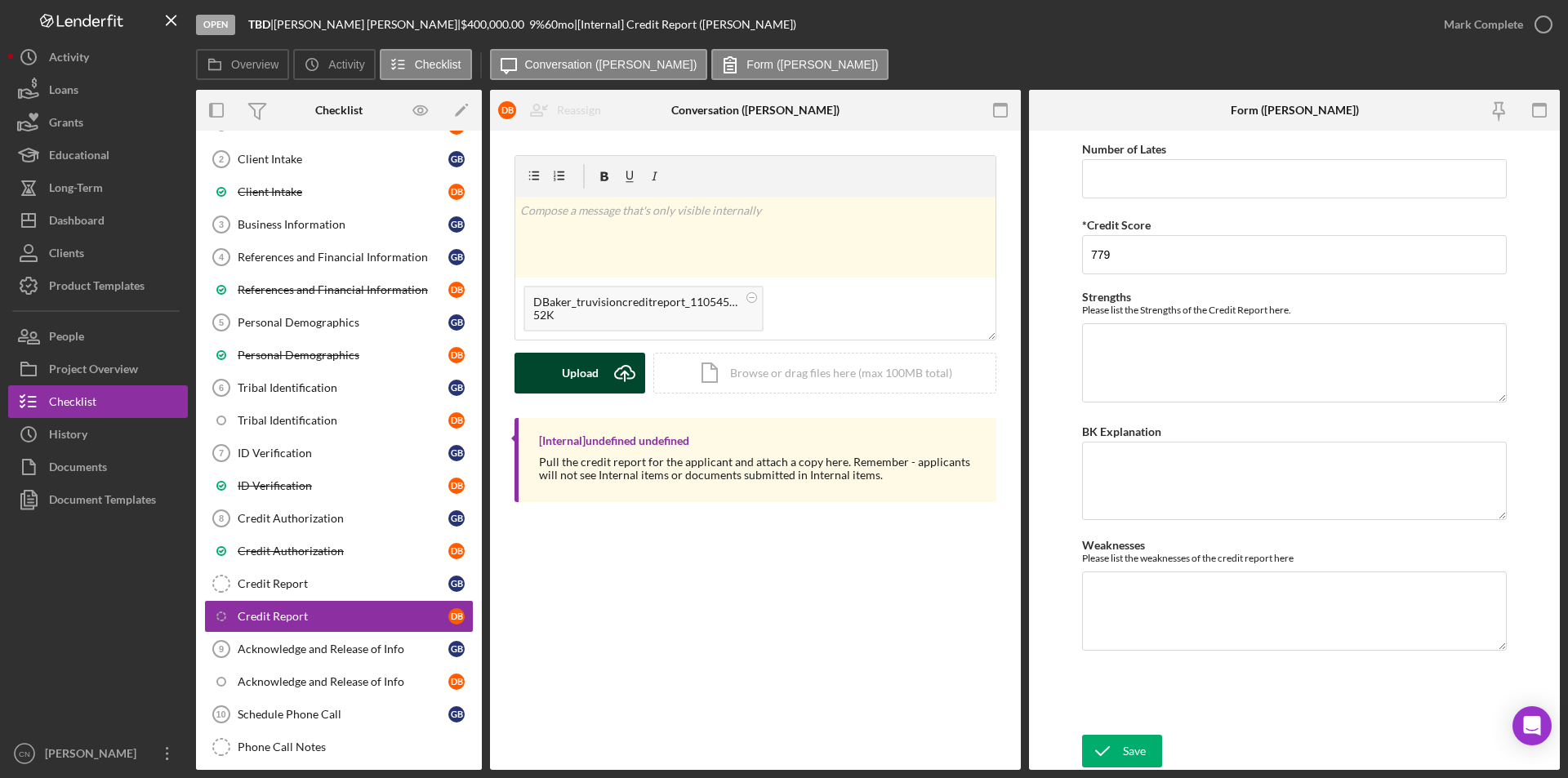
click at [611, 363] on icon "Icon/Upload" at bounding box center [625, 373] width 41 height 41
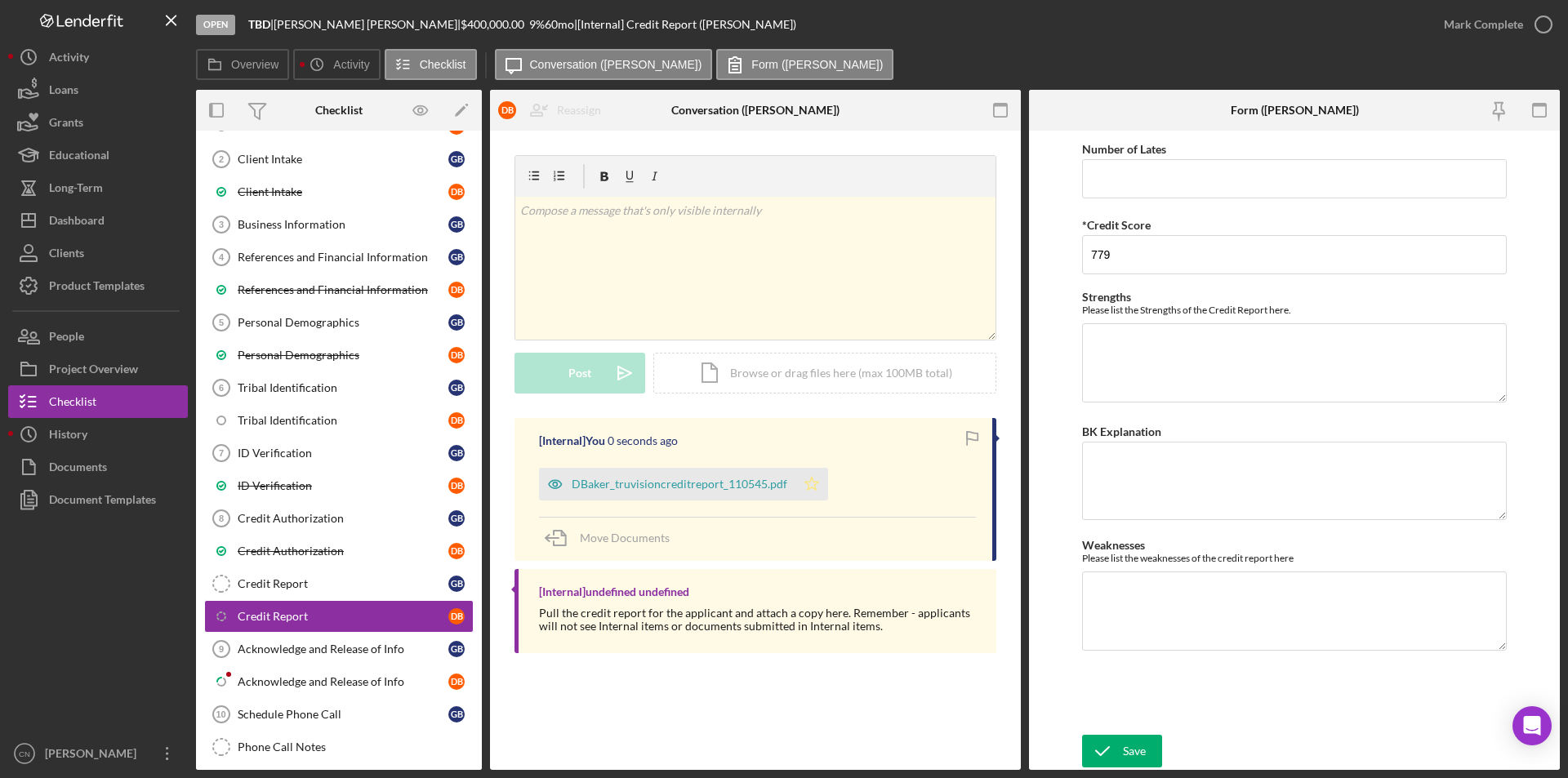
click at [811, 485] on polygon "button" at bounding box center [812, 483] width 14 height 13
click at [1545, 24] on icon "button" at bounding box center [1543, 25] width 41 height 41
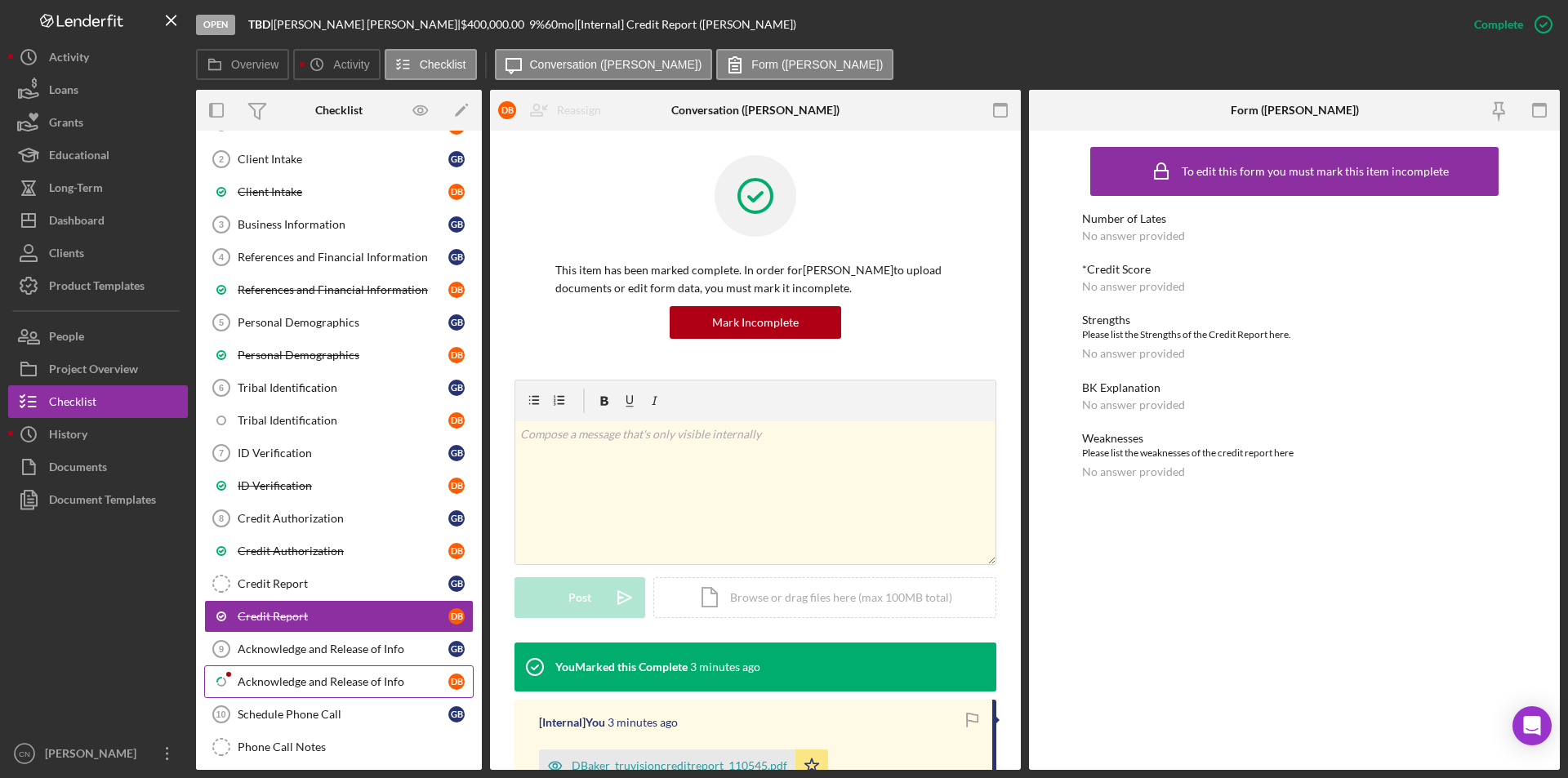
click at [276, 678] on div "Acknowledge and Release of Info" at bounding box center [343, 682] width 210 height 13
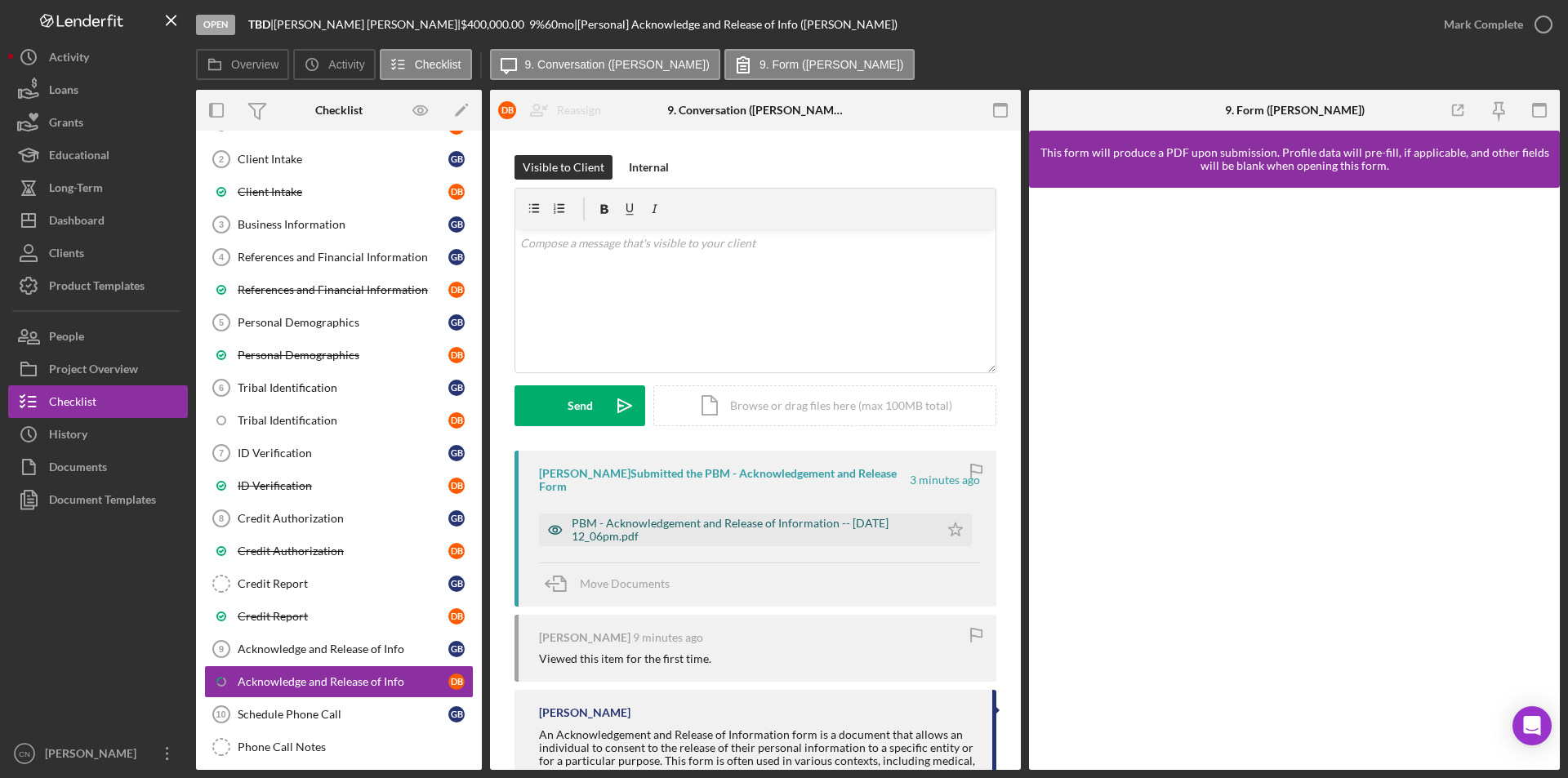
click at [727, 521] on div "PBM - Acknowledgement and Release of Information -- [DATE] 12_06pm.pdf" at bounding box center [751, 530] width 359 height 26
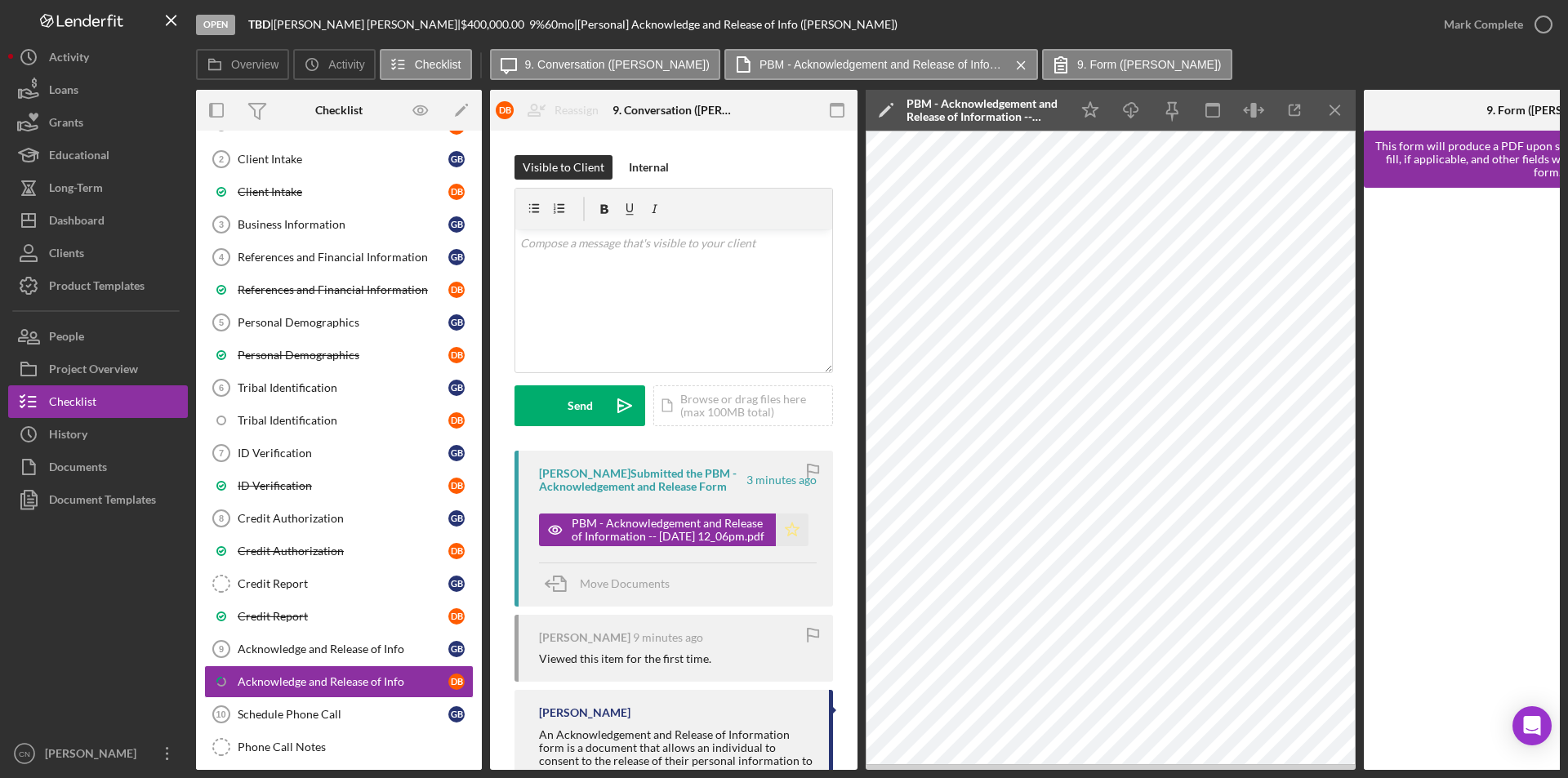
click at [787, 530] on icon "Icon/Star" at bounding box center [791, 529] width 32 height 32
click at [1549, 28] on icon "button" at bounding box center [1543, 25] width 41 height 41
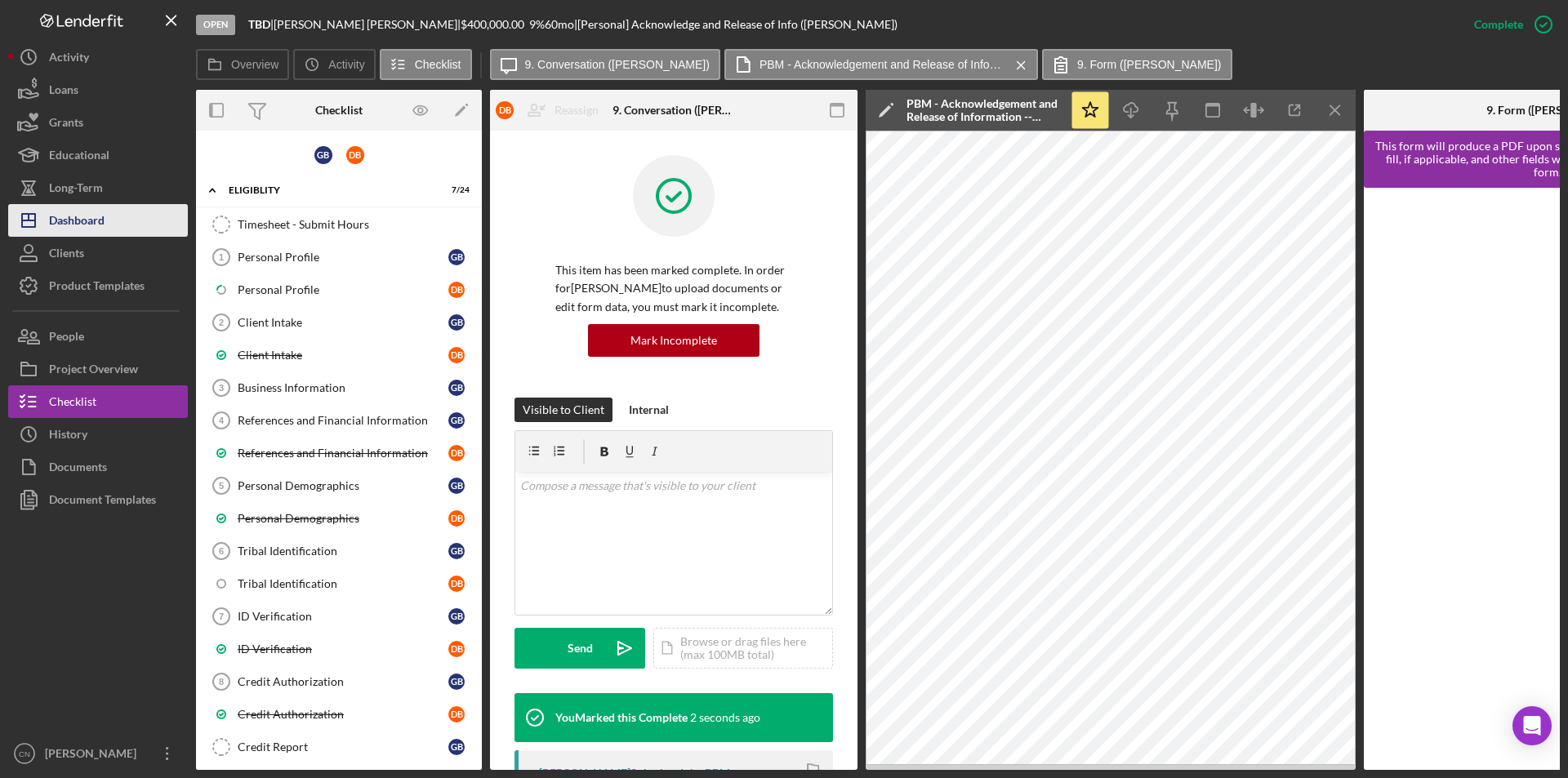
click at [81, 217] on div "Dashboard" at bounding box center [76, 223] width 55 height 37
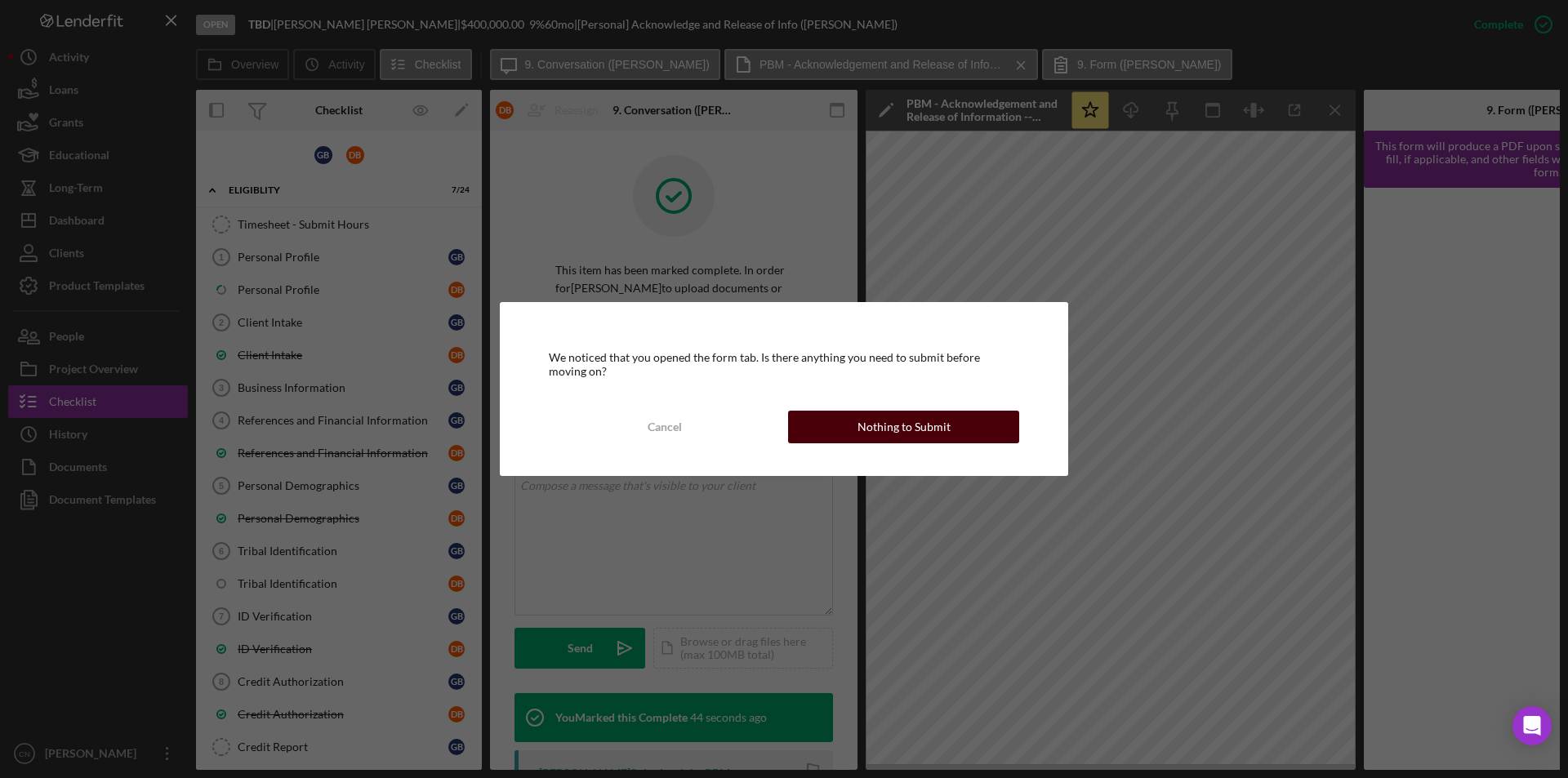
click at [842, 420] on button "Nothing to Submit" at bounding box center [903, 427] width 231 height 32
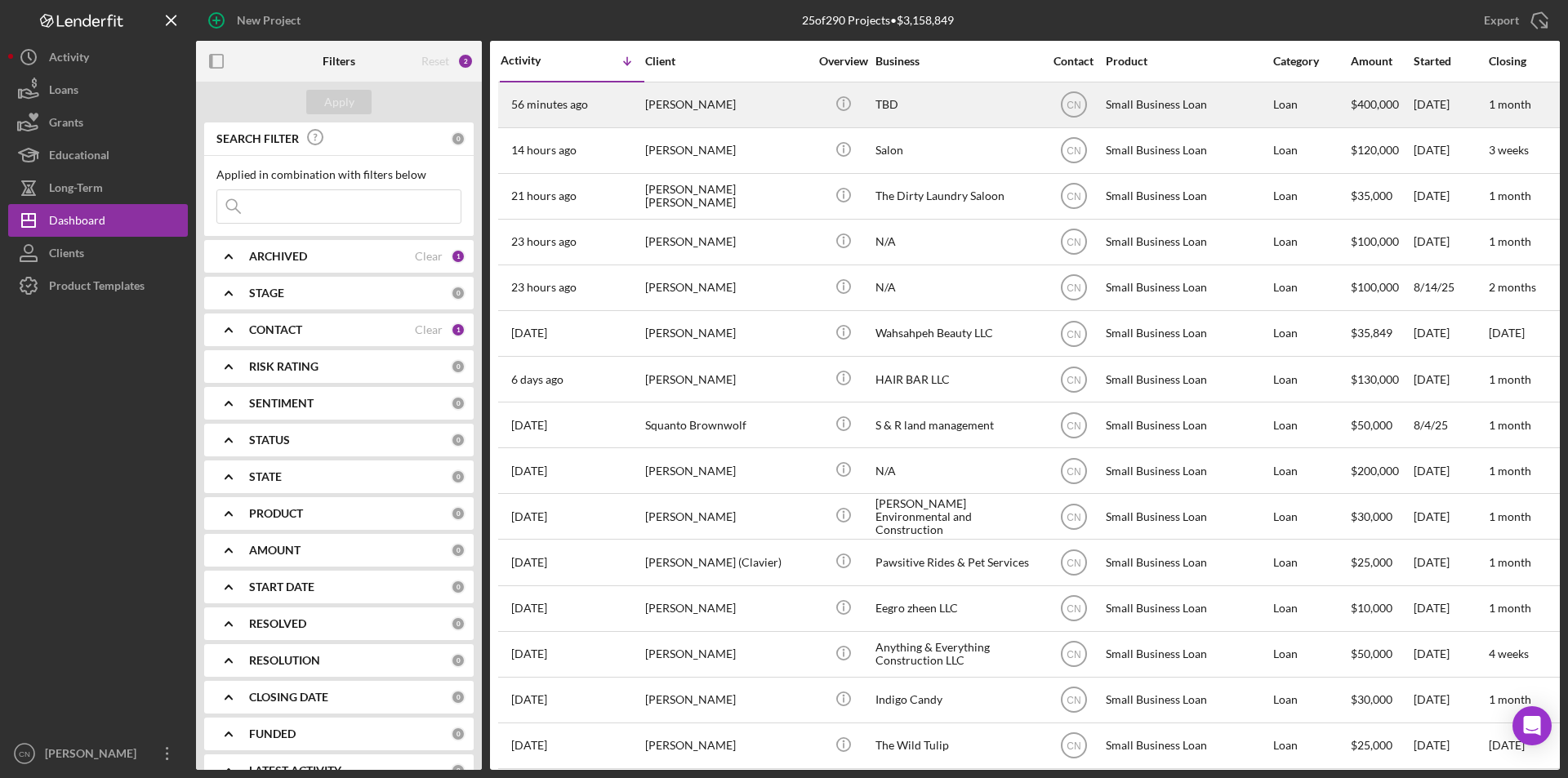
click at [566, 104] on time "56 minutes ago" at bounding box center [549, 104] width 77 height 13
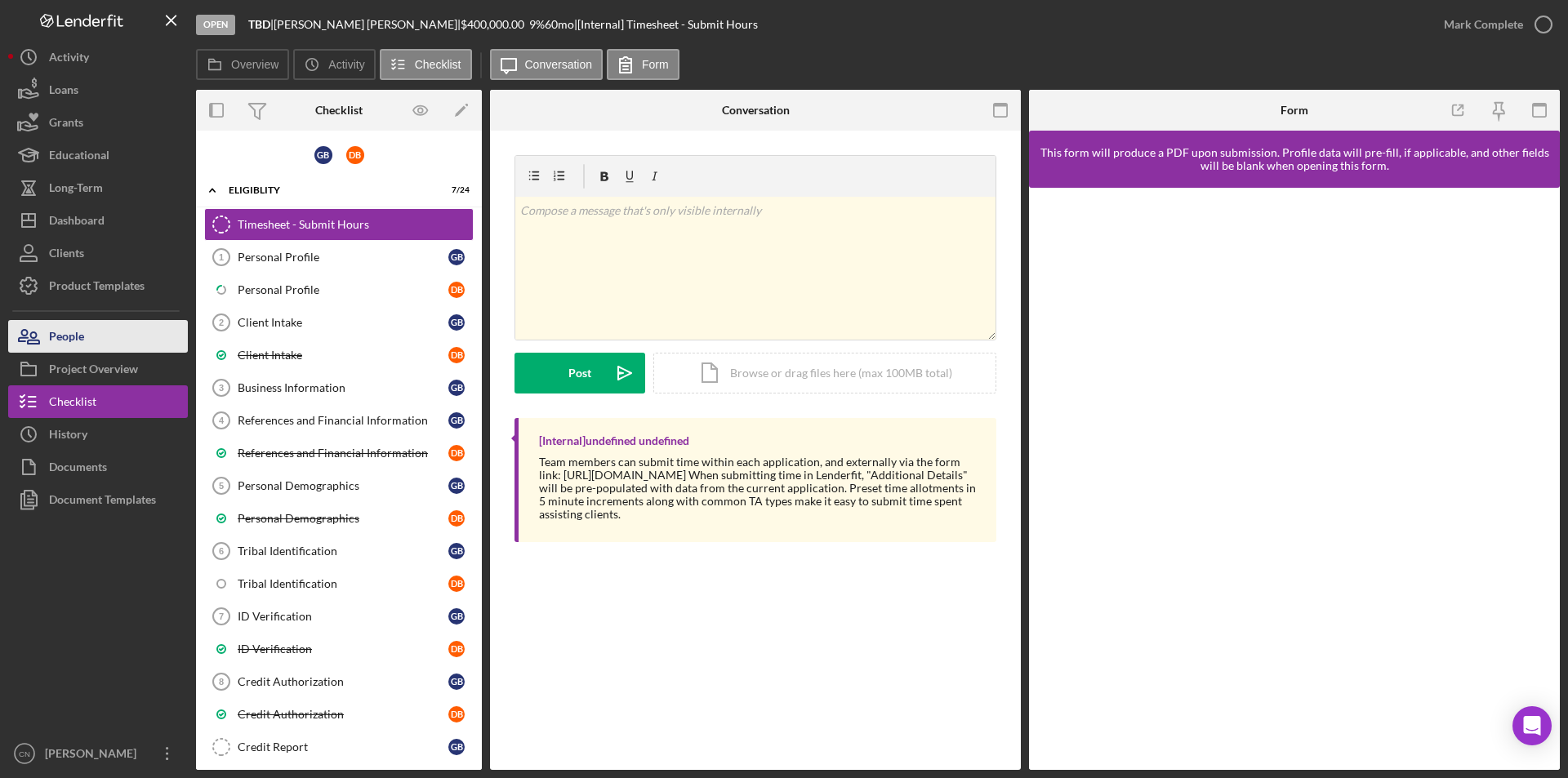
click at [85, 340] on button "People" at bounding box center [97, 336] width 180 height 32
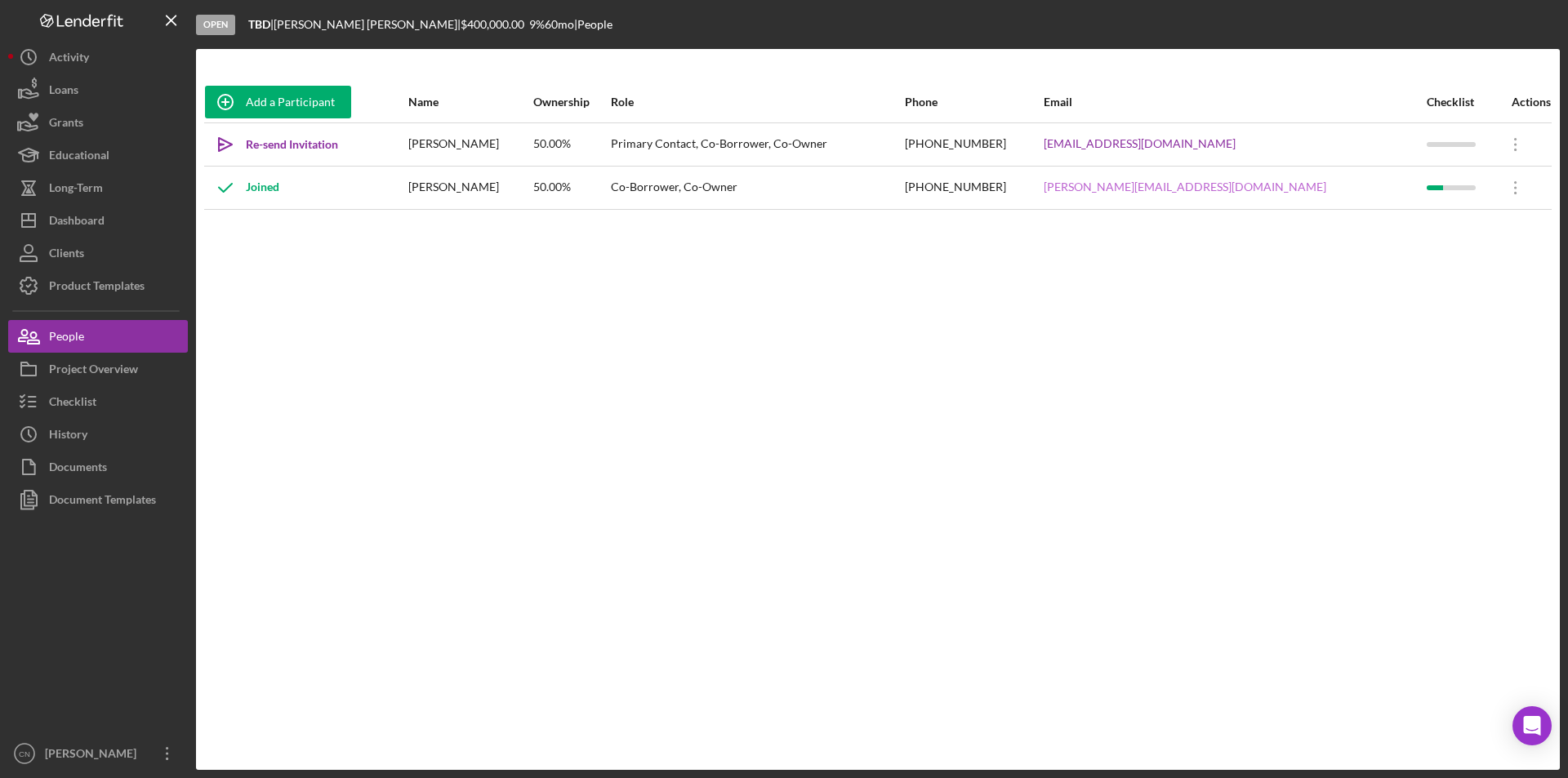
click at [1222, 186] on link "[PERSON_NAME][EMAIL_ADDRESS][DOMAIN_NAME]" at bounding box center [1184, 187] width 282 height 13
click at [75, 221] on div "Dashboard" at bounding box center [76, 223] width 55 height 37
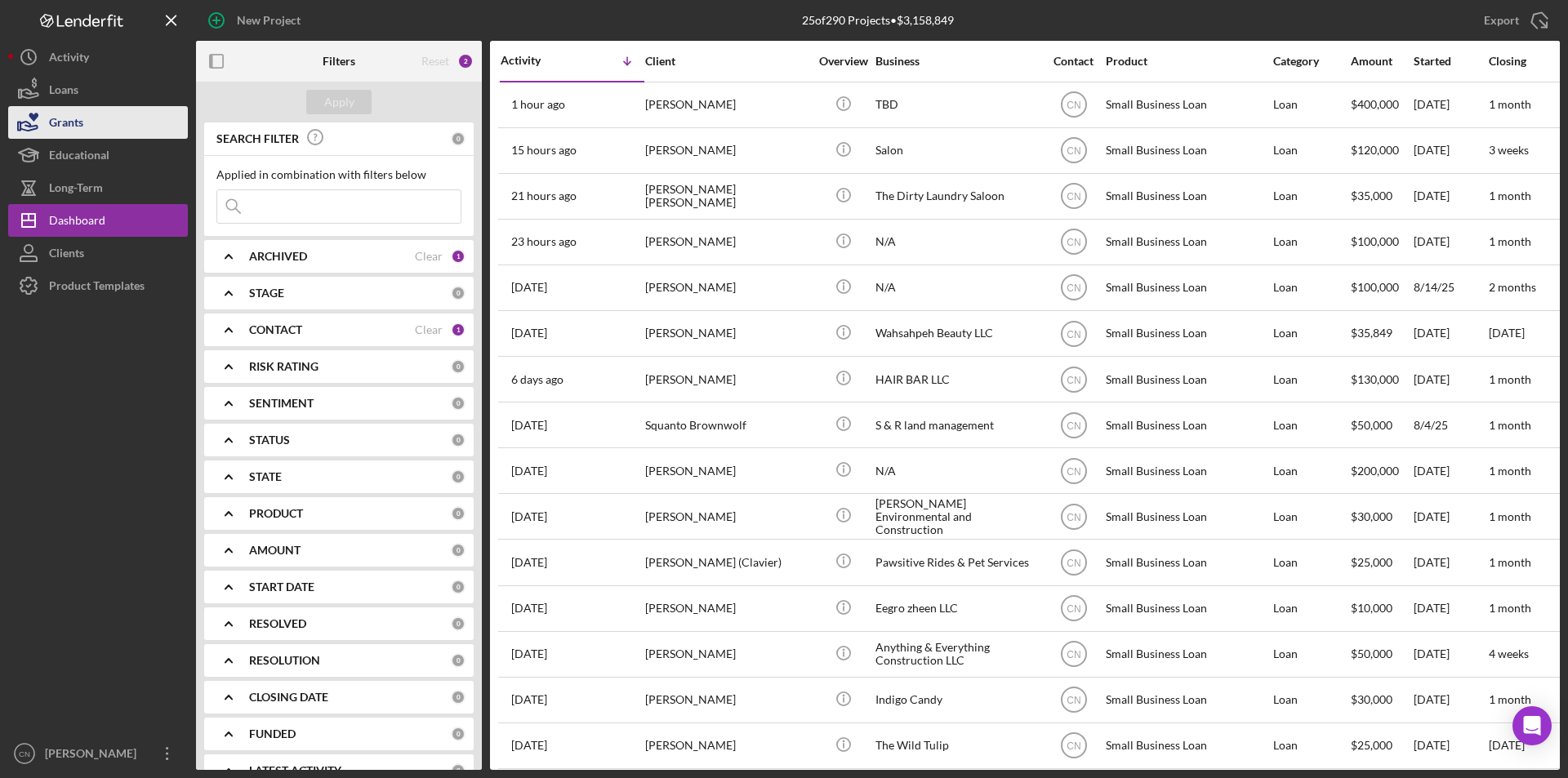
click at [78, 128] on div "Grants" at bounding box center [66, 124] width 34 height 37
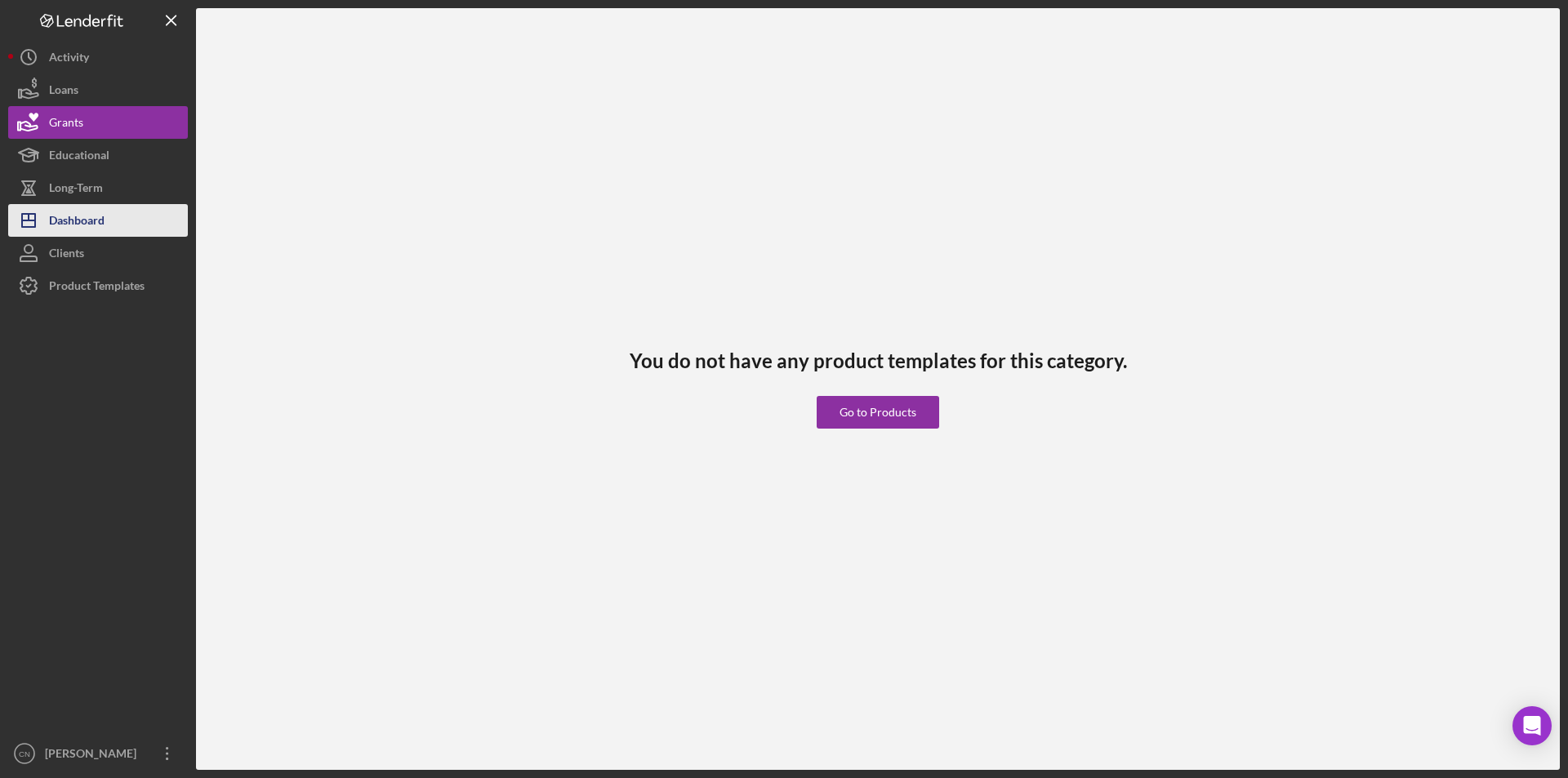
click at [90, 229] on div "Dashboard" at bounding box center [76, 223] width 55 height 37
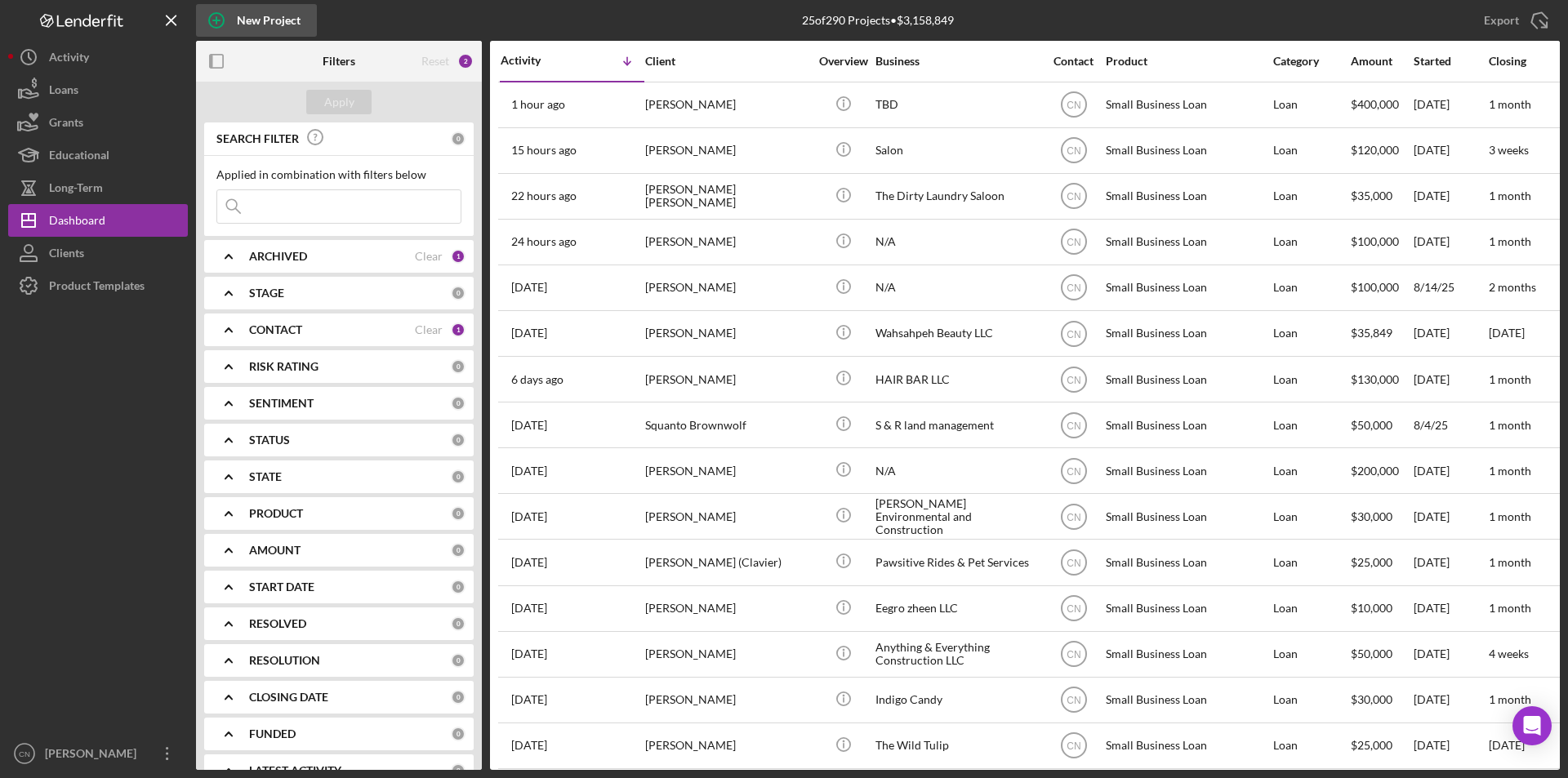
click at [209, 15] on icon "button" at bounding box center [216, 20] width 41 height 41
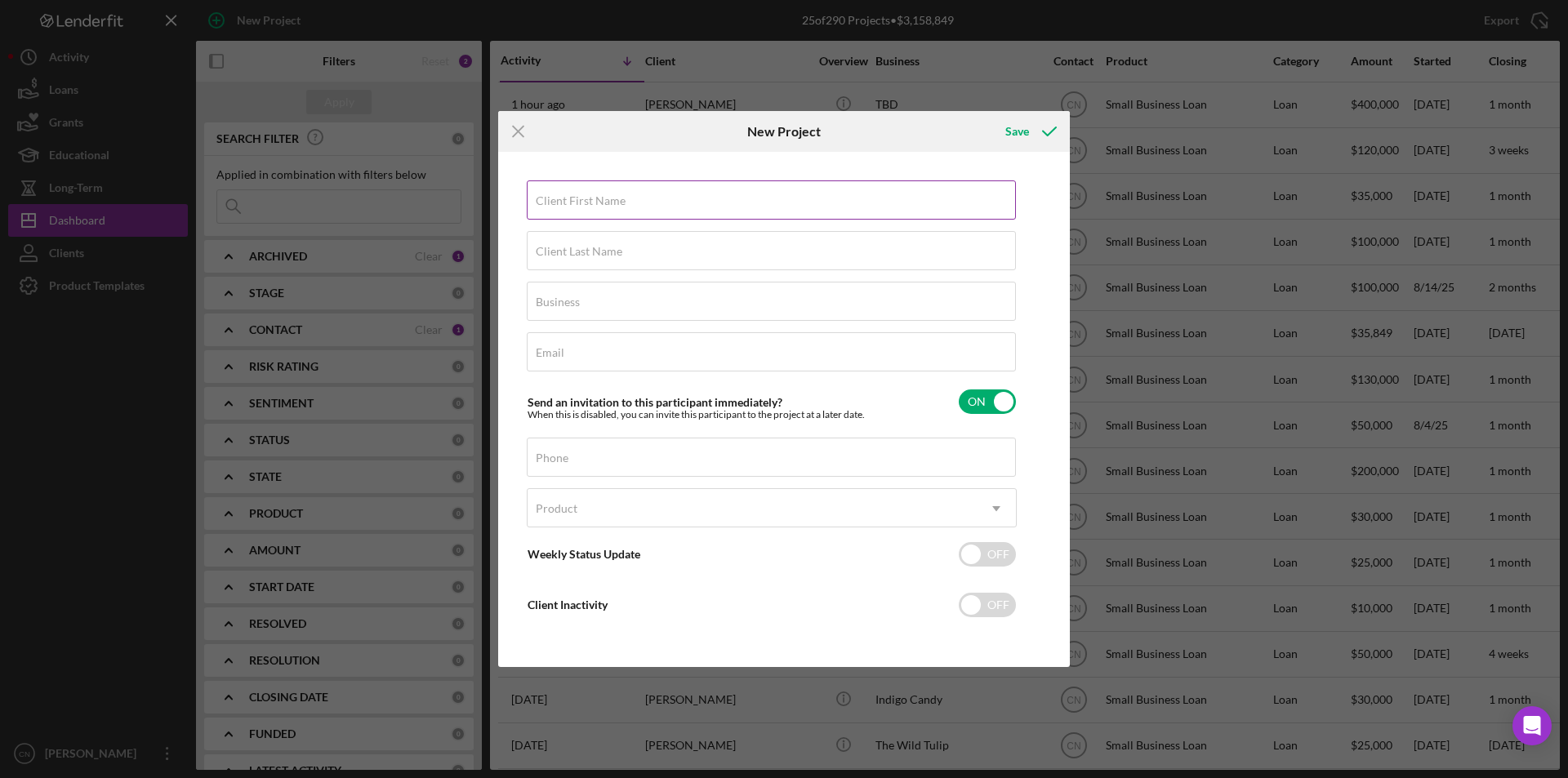
click at [659, 215] on input "Client First Name" at bounding box center [771, 200] width 489 height 39
type input "Rocky"
type input "[PERSON_NAME]"
type input "TBD"
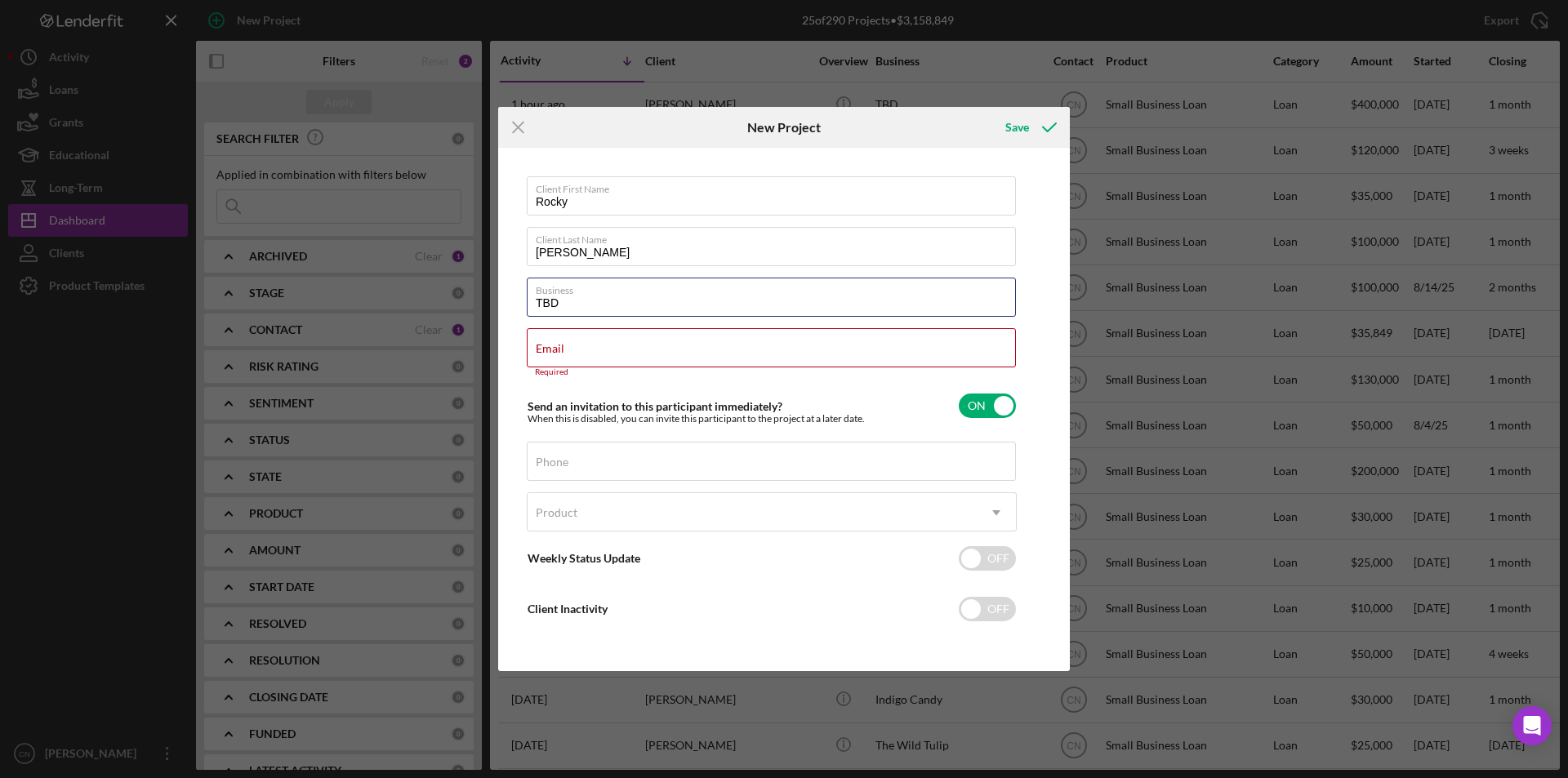
drag, startPoint x: 583, startPoint y: 307, endPoint x: 491, endPoint y: 309, distance: 92.0
click at [491, 309] on div "Icon/Menu Close New Project Save Client First Name Rocky Client Last Name [PERS…" at bounding box center [784, 389] width 1568 height 778
